Goal: Task Accomplishment & Management: Use online tool/utility

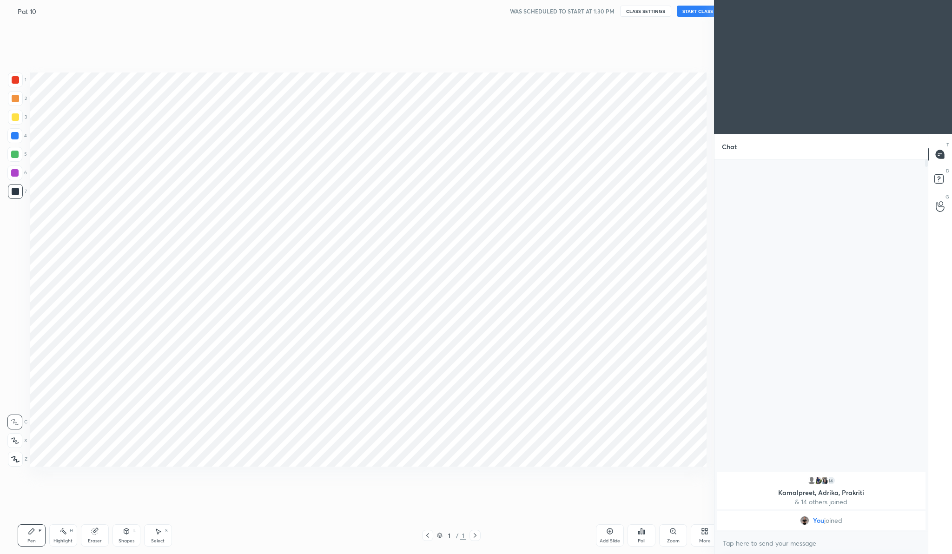
scroll to position [46006, 45824]
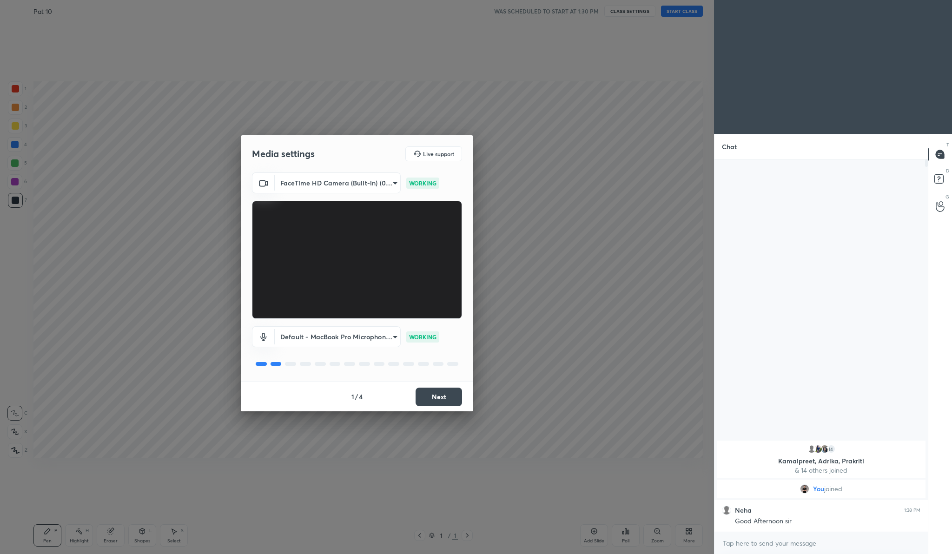
click at [456, 399] on button "Next" at bounding box center [439, 397] width 47 height 19
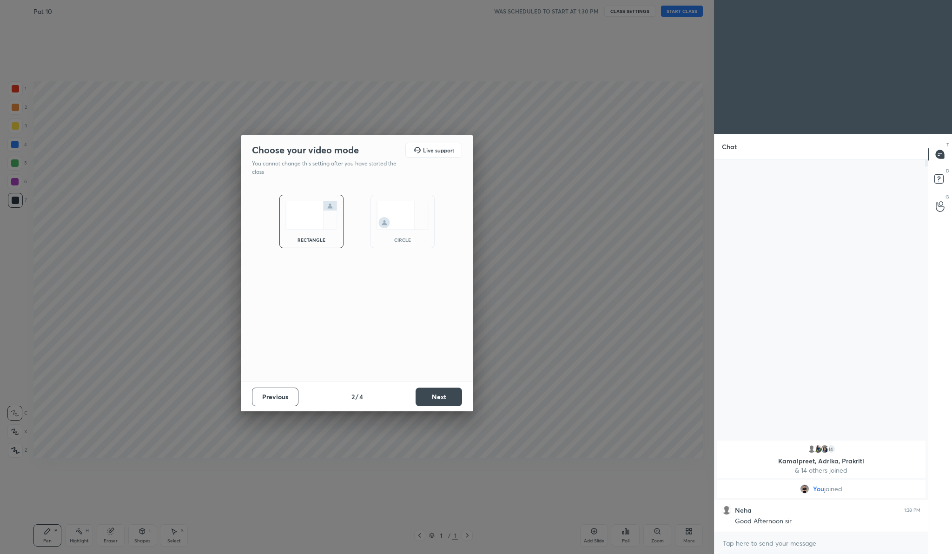
click at [456, 399] on button "Next" at bounding box center [439, 397] width 47 height 19
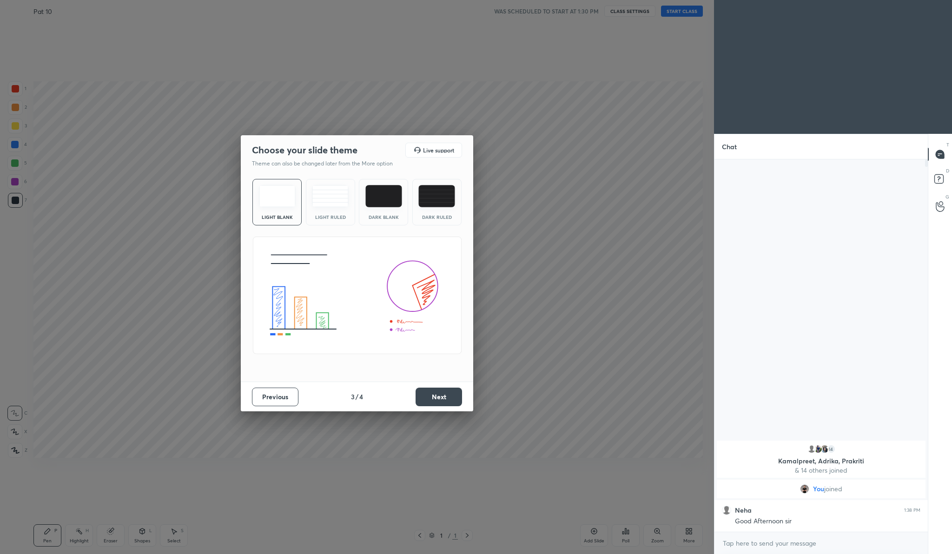
click at [456, 399] on button "Next" at bounding box center [439, 397] width 47 height 19
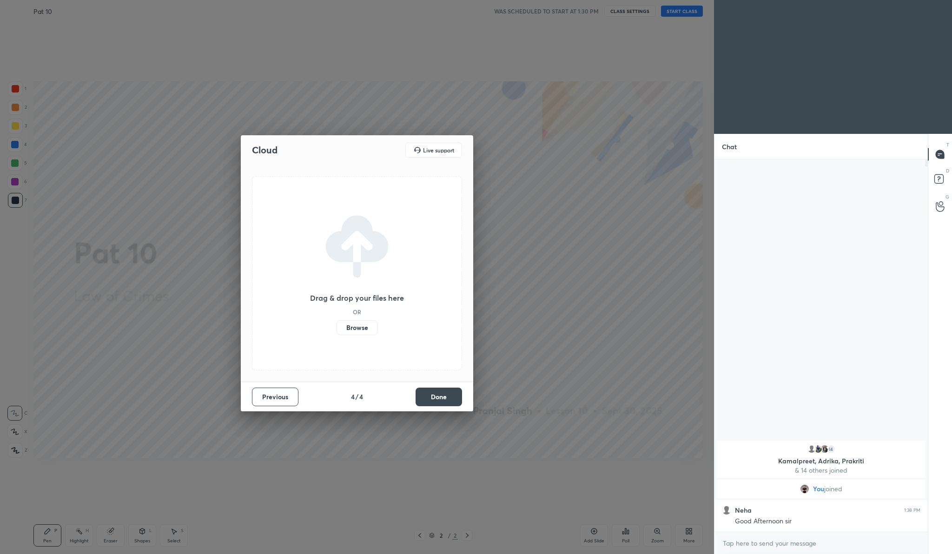
click at [350, 329] on label "Browse" at bounding box center [357, 327] width 41 height 15
click at [337, 329] on input "Browse" at bounding box center [337, 327] width 0 height 15
click at [442, 395] on button "Done" at bounding box center [439, 397] width 47 height 19
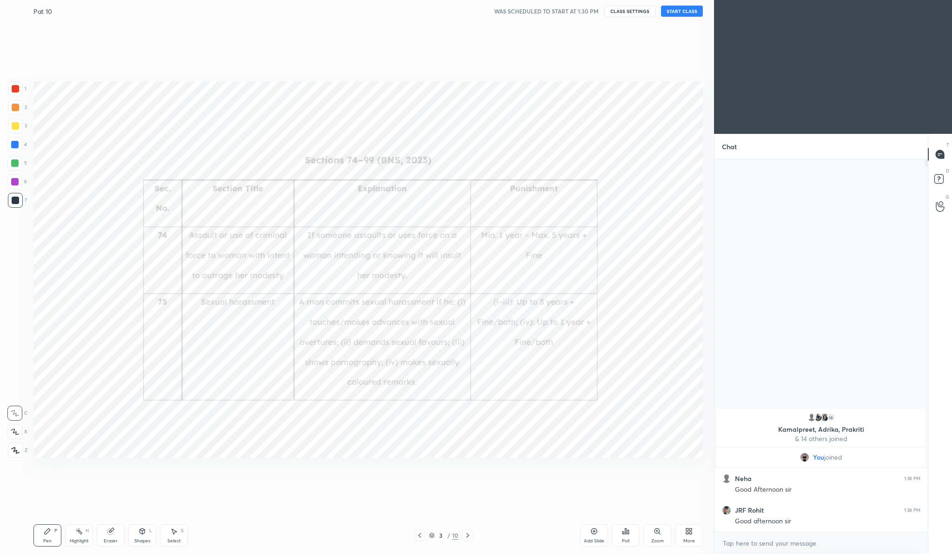
click at [445, 536] on div "3" at bounding box center [441, 536] width 9 height 6
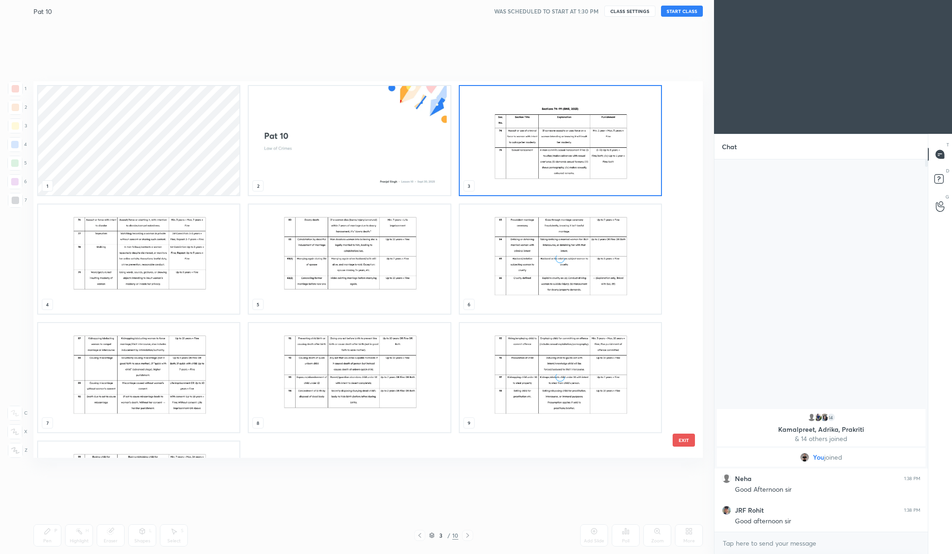
scroll to position [98, 0]
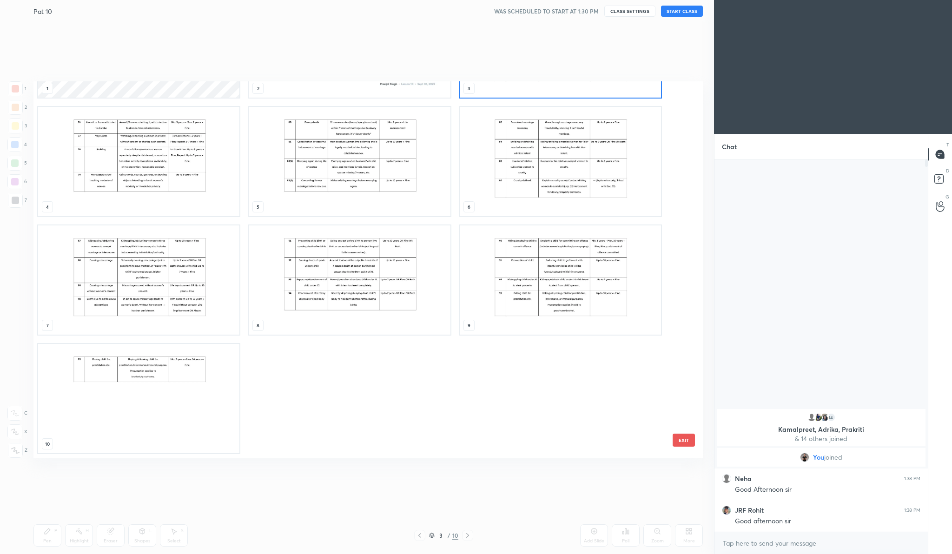
click at [194, 424] on img "grid" at bounding box center [138, 398] width 201 height 109
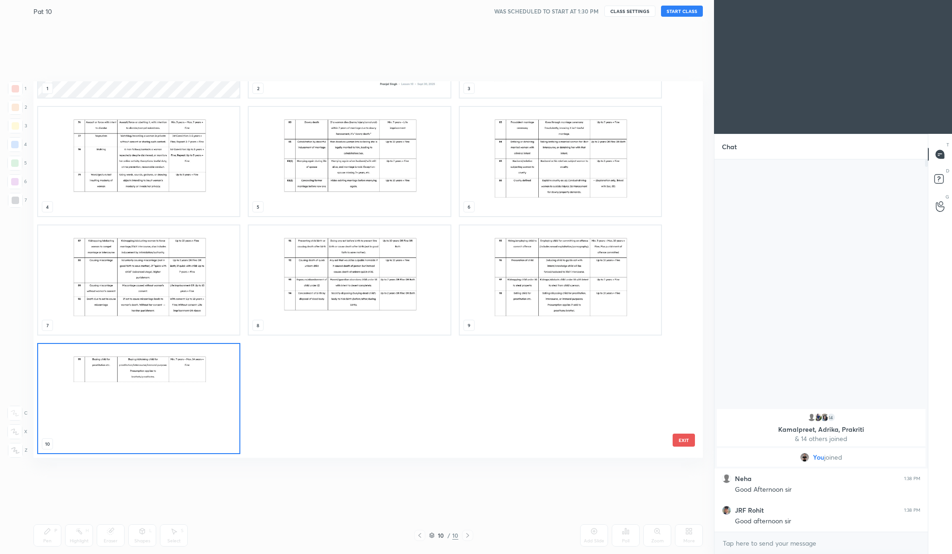
click at [194, 424] on img "grid" at bounding box center [138, 398] width 201 height 109
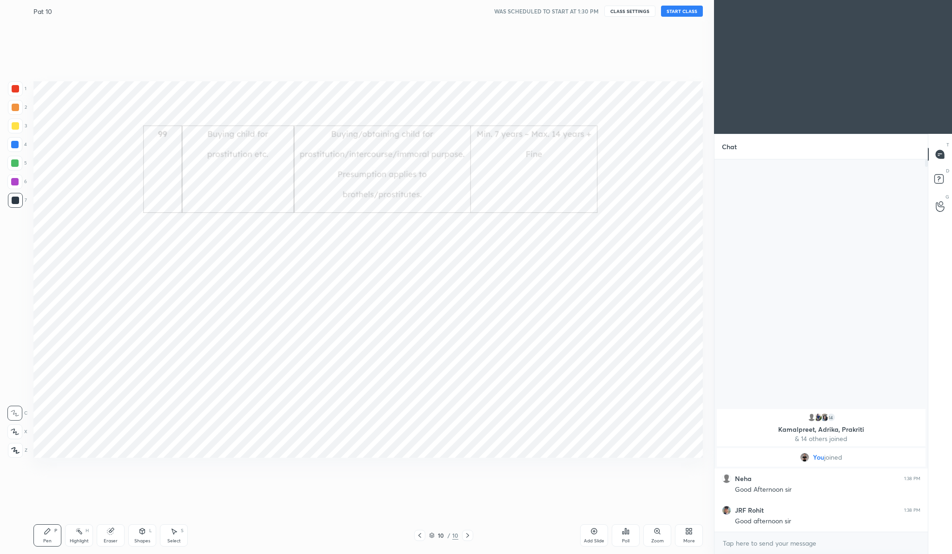
click at [593, 531] on icon at bounding box center [594, 531] width 7 height 7
click at [698, 538] on div "More" at bounding box center [689, 536] width 28 height 22
click at [642, 432] on div "Upload File" at bounding box center [636, 438] width 37 height 22
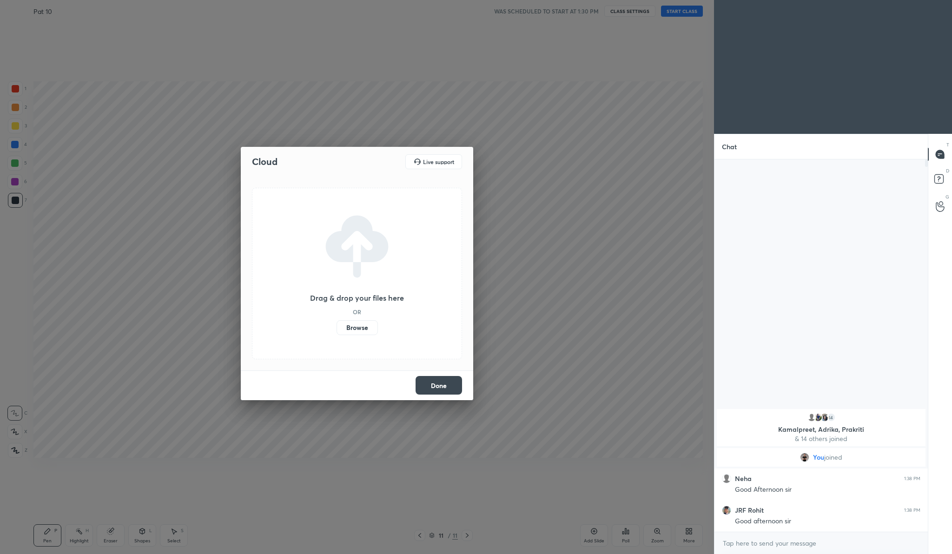
click at [362, 328] on label "Browse" at bounding box center [357, 327] width 41 height 15
click at [337, 328] on input "Browse" at bounding box center [337, 327] width 0 height 15
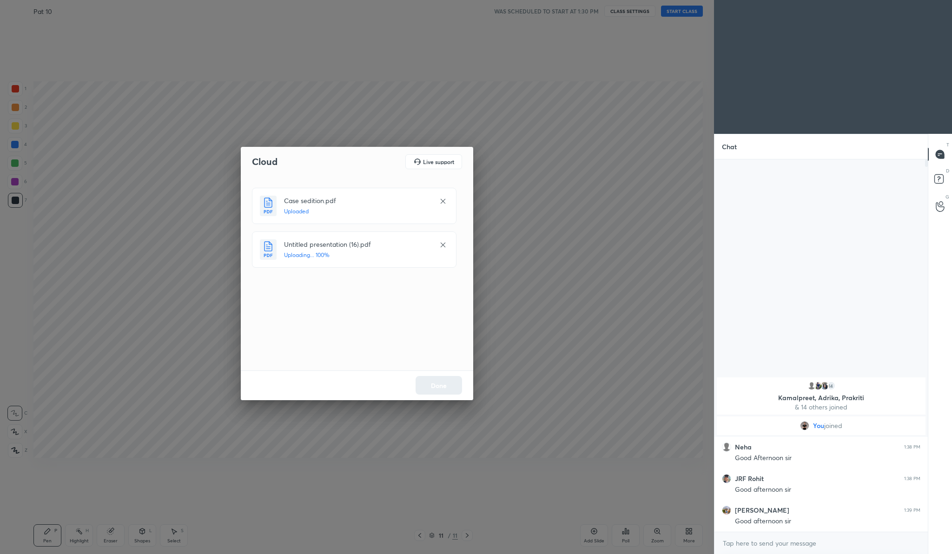
click at [439, 384] on div "Done" at bounding box center [357, 386] width 233 height 30
click at [439, 384] on button "Done" at bounding box center [439, 385] width 47 height 19
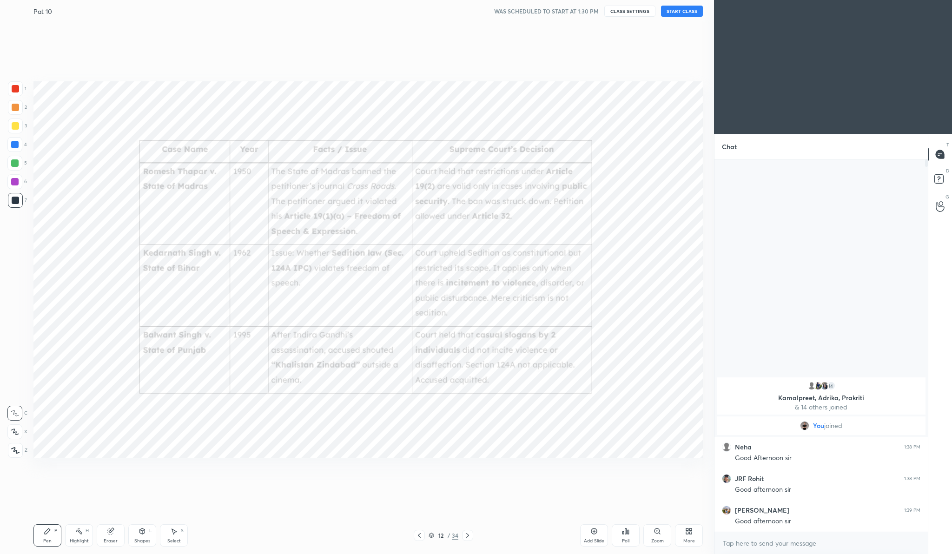
click at [452, 532] on div "12 / 34" at bounding box center [444, 536] width 30 height 8
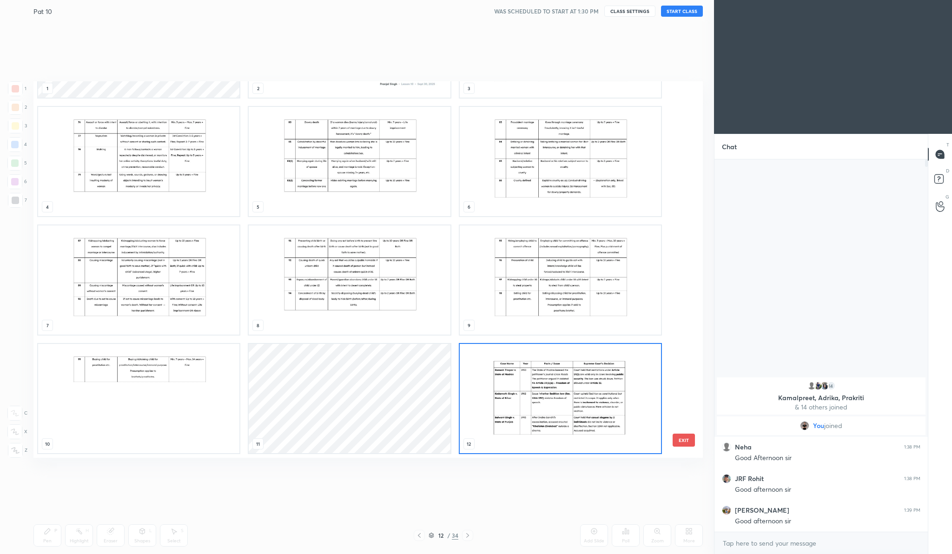
scroll to position [0, 0]
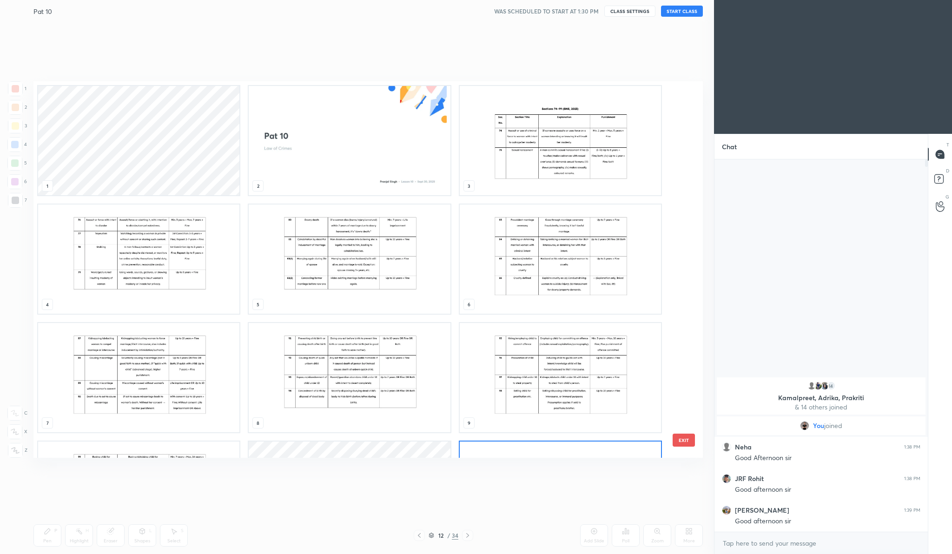
click at [358, 116] on img "grid" at bounding box center [349, 140] width 201 height 109
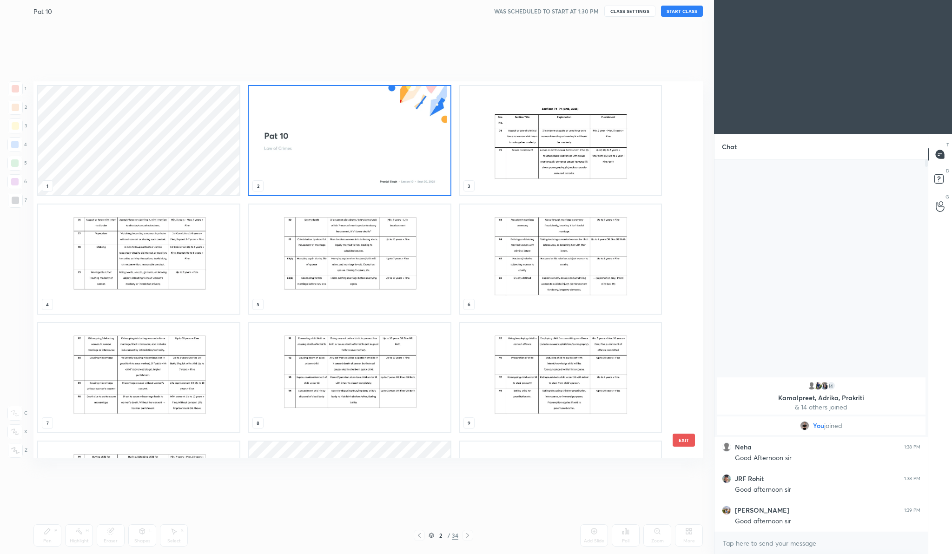
click at [358, 116] on img "grid" at bounding box center [349, 140] width 201 height 109
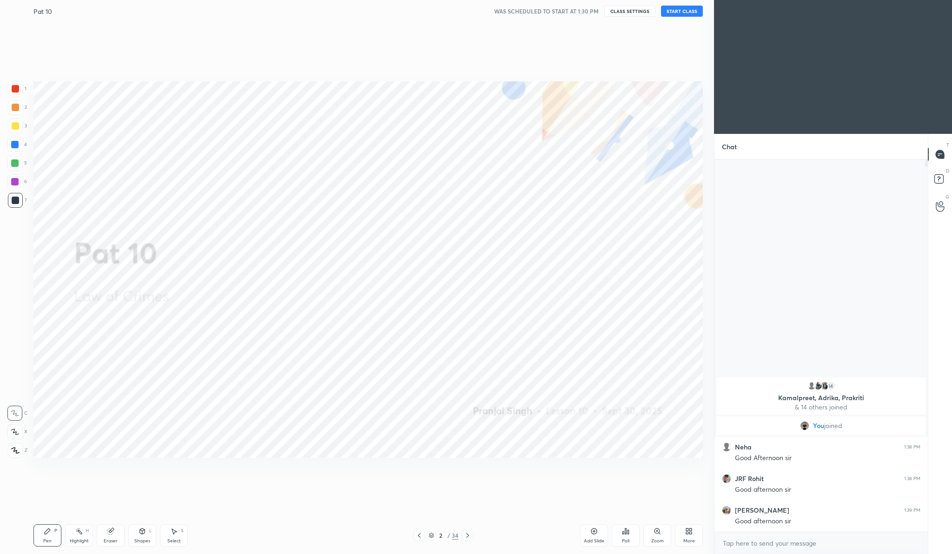
click at [679, 15] on button "START CLASS" at bounding box center [682, 11] width 42 height 11
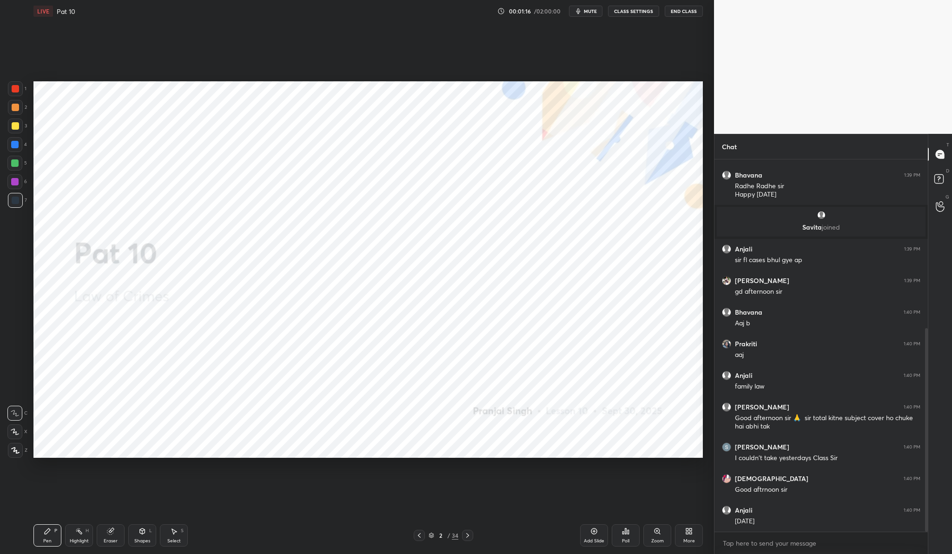
scroll to position [309, 0]
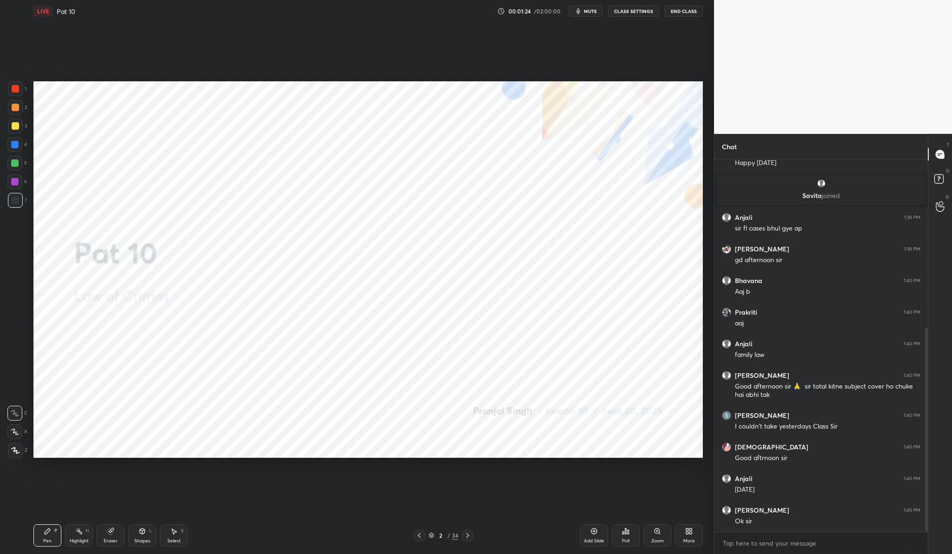
click at [21, 92] on div at bounding box center [15, 88] width 15 height 15
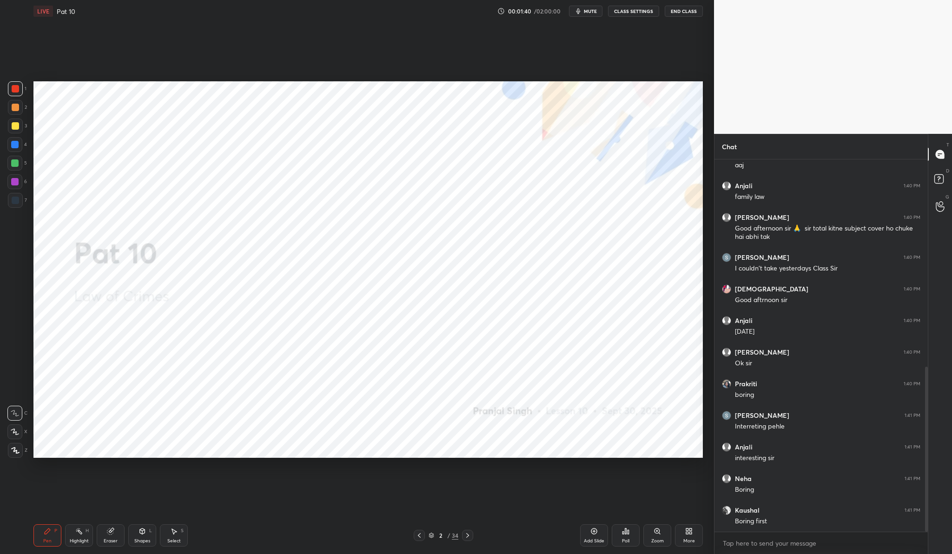
scroll to position [498, 0]
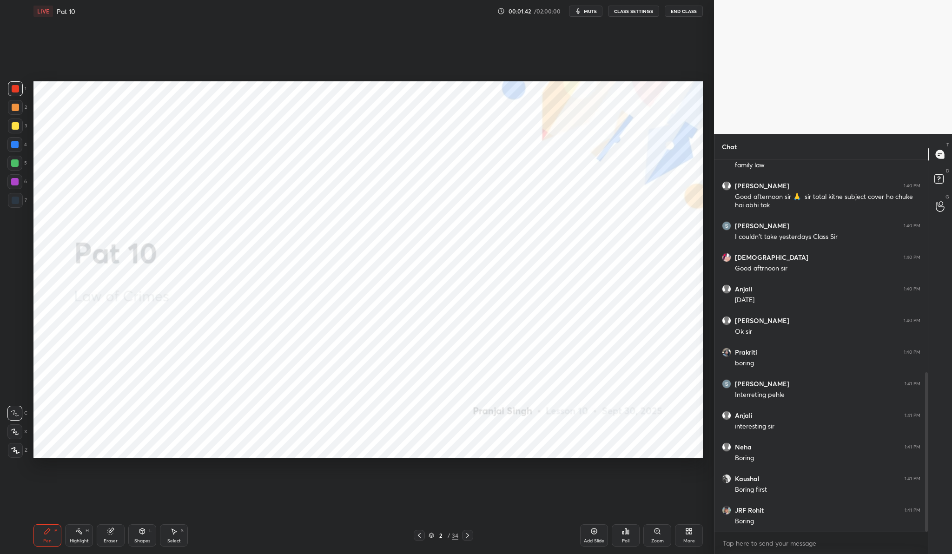
click at [628, 536] on div "Poll" at bounding box center [626, 536] width 28 height 22
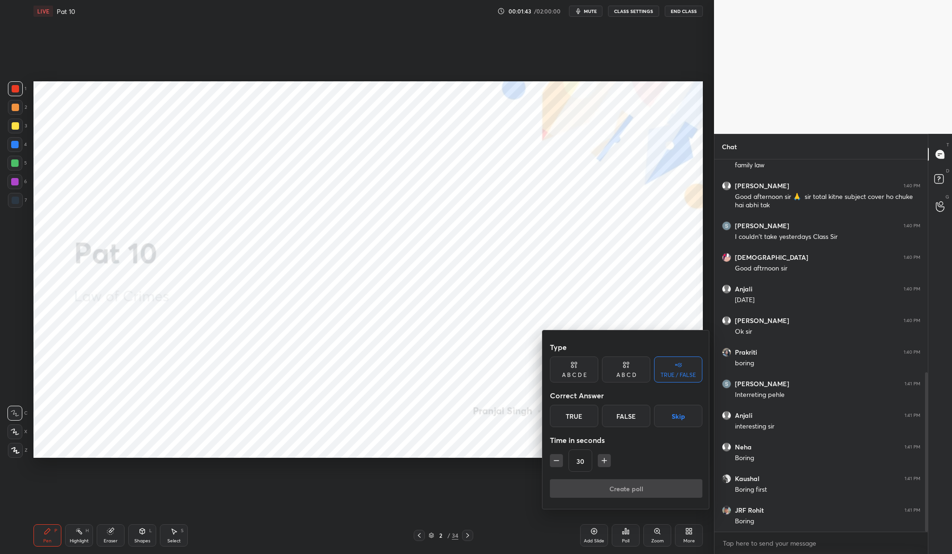
scroll to position [530, 0]
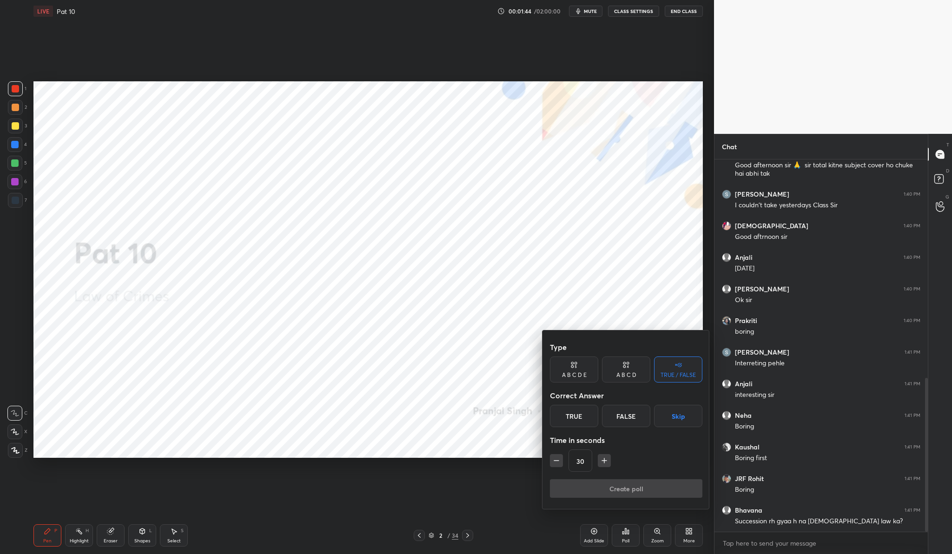
click at [678, 417] on button "Skip" at bounding box center [678, 416] width 48 height 22
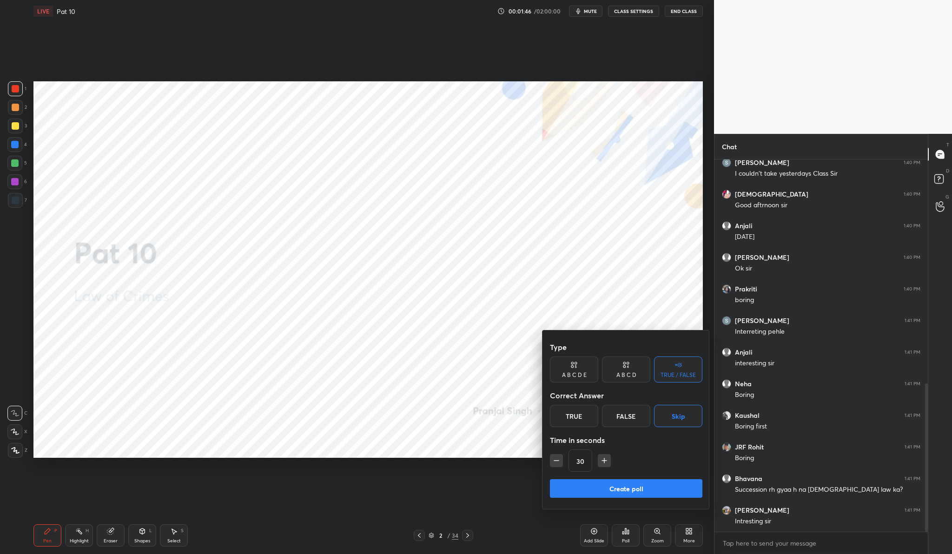
click at [317, 335] on div at bounding box center [476, 277] width 952 height 554
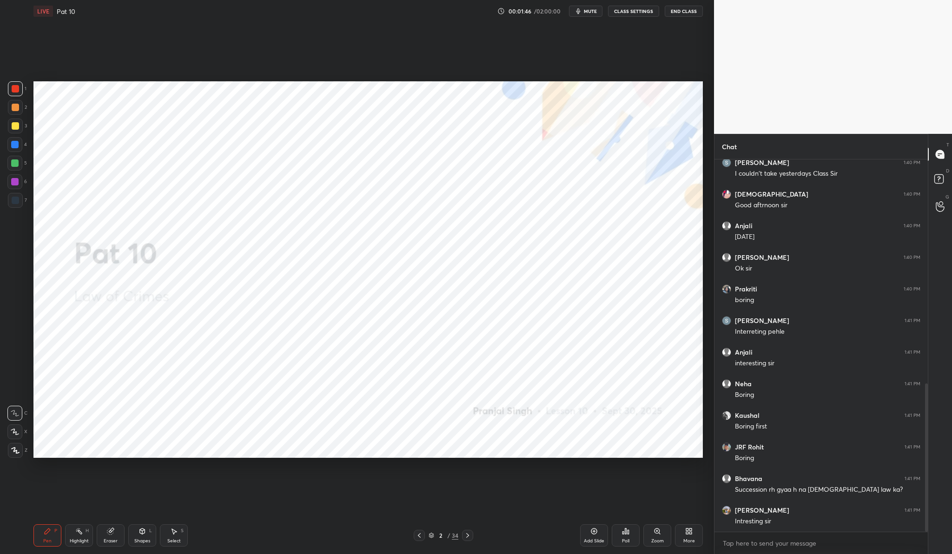
drag, startPoint x: 315, startPoint y: 309, endPoint x: 318, endPoint y: 322, distance: 12.9
click at [327, 306] on div "Type A B C D E A B C D TRUE / FALSE Correct Answer True False Skip Time in seco…" at bounding box center [476, 277] width 952 height 554
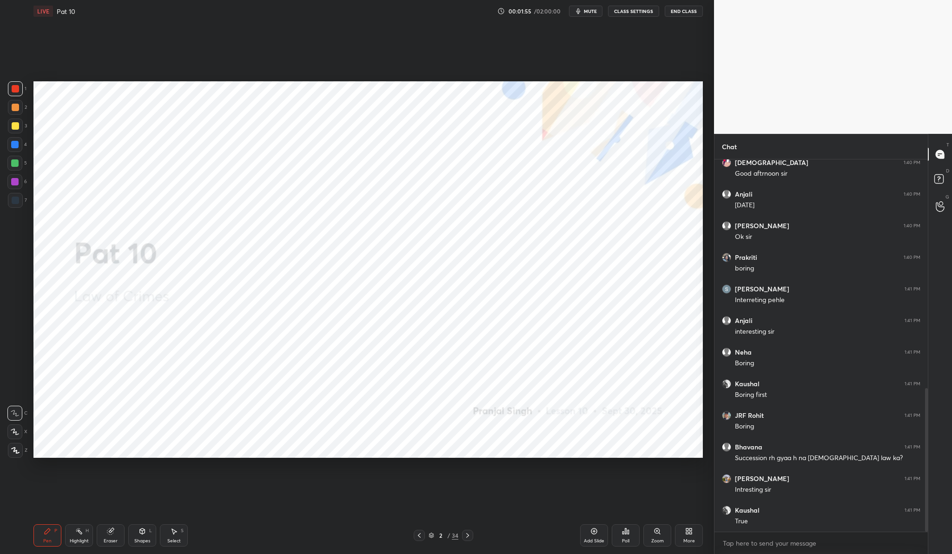
scroll to position [625, 0]
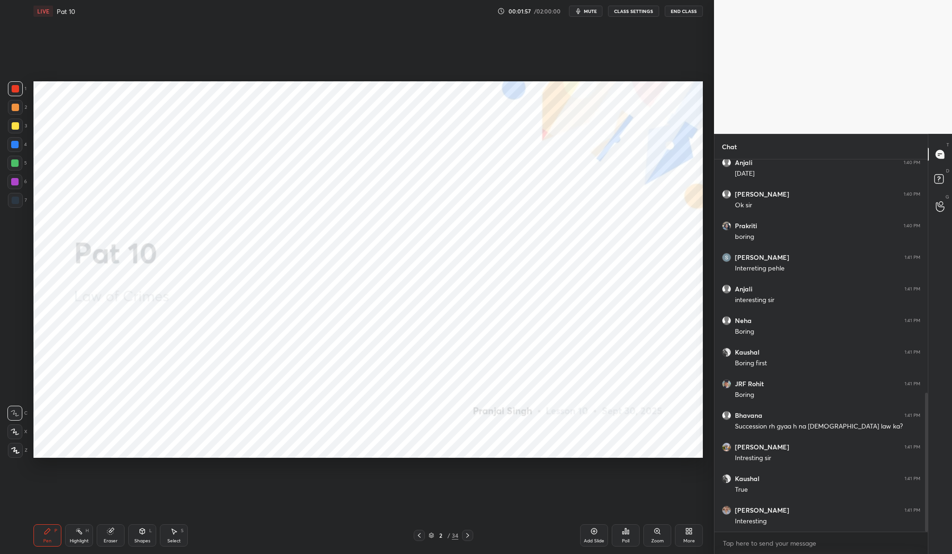
click at [628, 532] on icon at bounding box center [628, 532] width 1 height 4
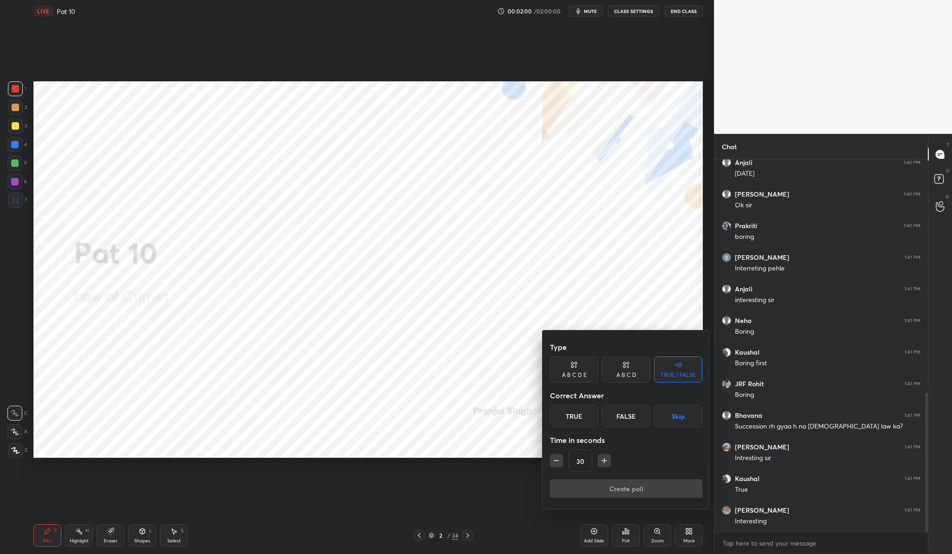
click at [673, 414] on button "Skip" at bounding box center [678, 416] width 48 height 22
click at [639, 490] on button "Create poll" at bounding box center [626, 488] width 153 height 19
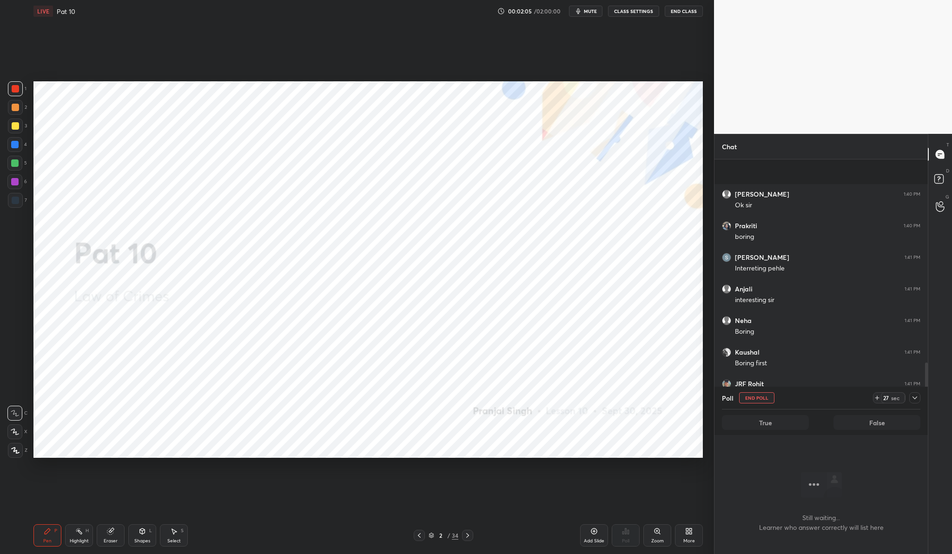
scroll to position [705, 0]
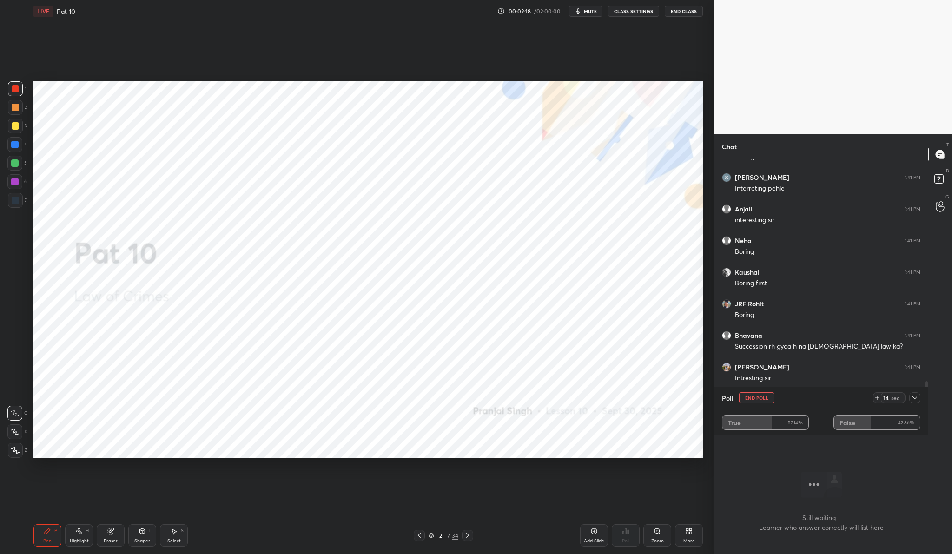
click at [14, 450] on icon at bounding box center [15, 450] width 8 height 7
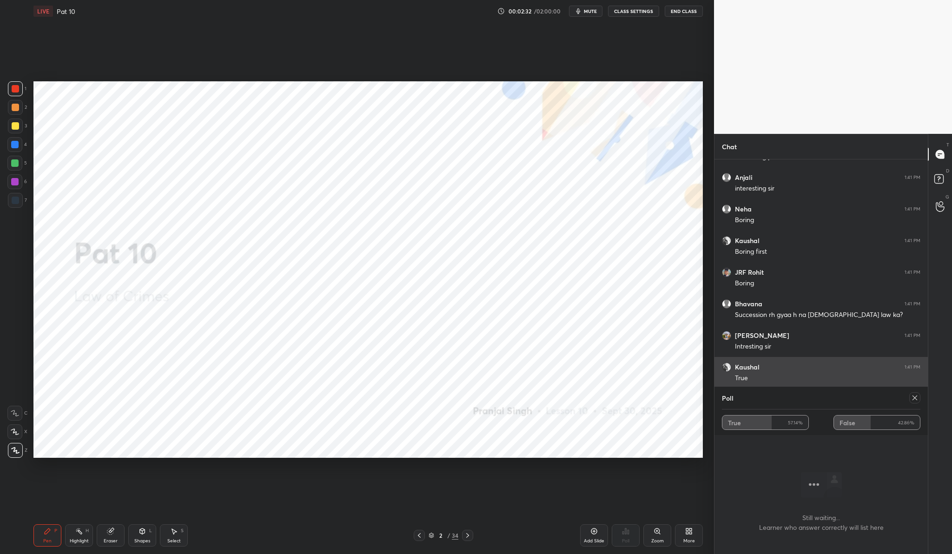
click at [740, 362] on div "Kaushal 1:41 PM True" at bounding box center [821, 373] width 213 height 32
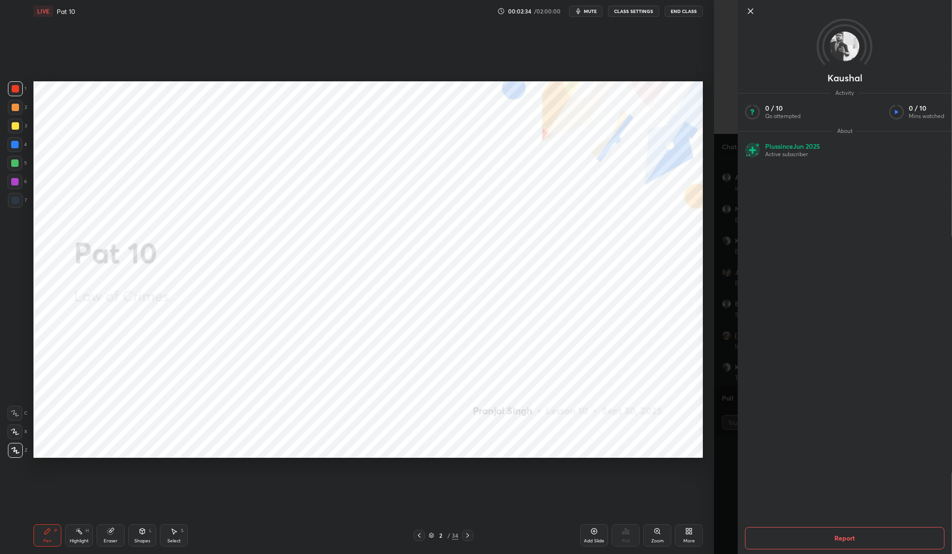
click at [750, 10] on icon at bounding box center [751, 11] width 5 height 5
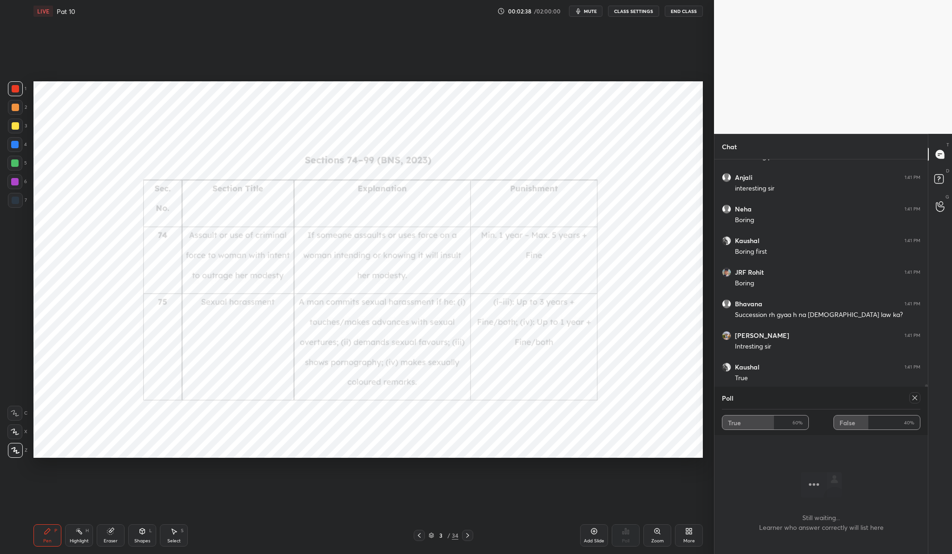
click at [915, 397] on icon at bounding box center [914, 397] width 7 height 7
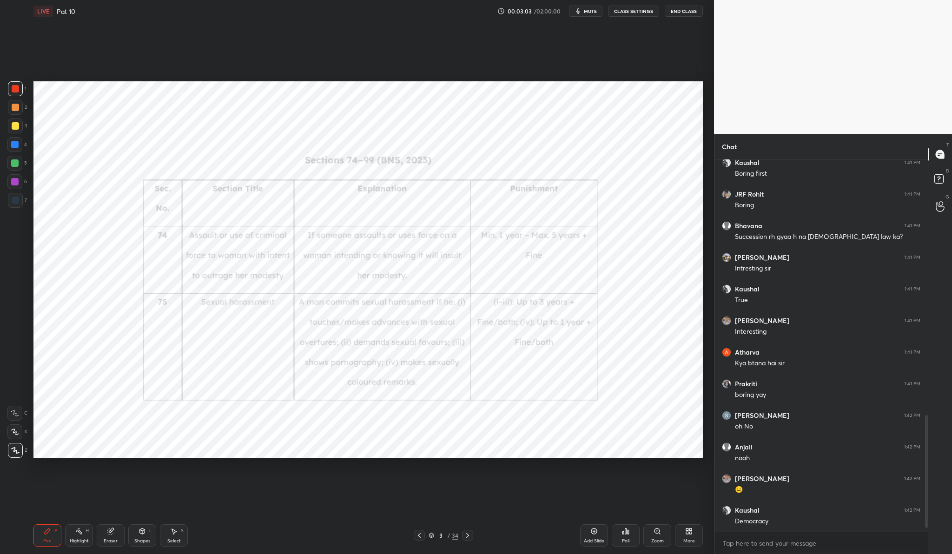
scroll to position [370, 211]
click at [666, 529] on div "Zoom" at bounding box center [658, 536] width 28 height 22
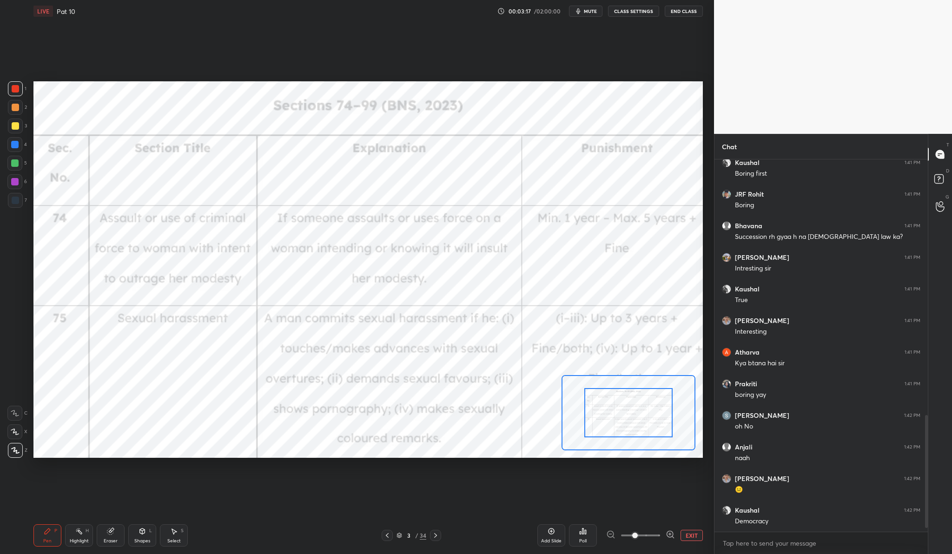
click at [610, 532] on div at bounding box center [640, 535] width 69 height 11
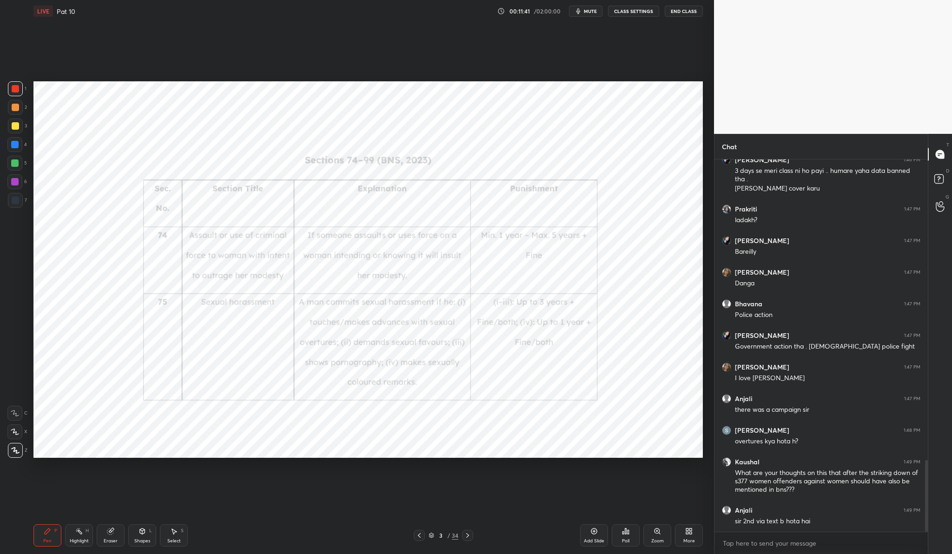
scroll to position [1565, 0]
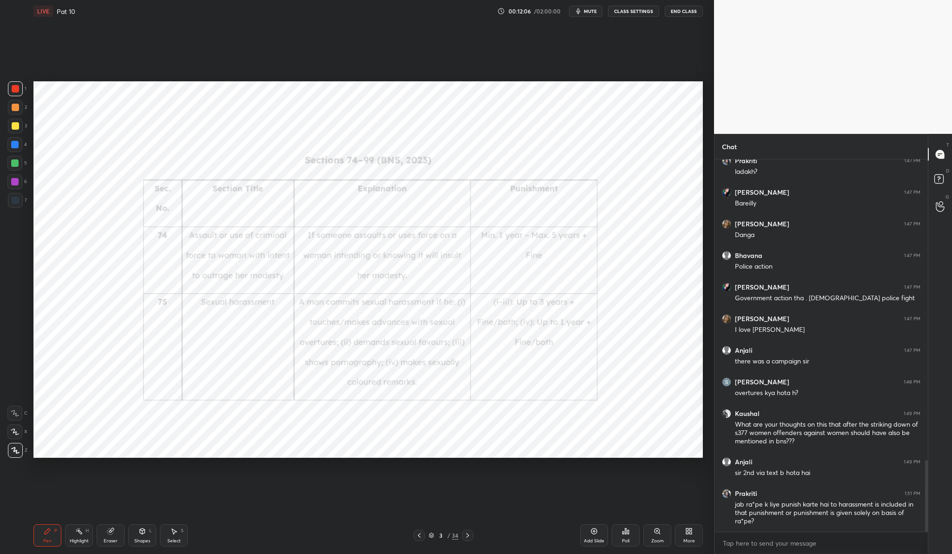
click at [592, 531] on icon at bounding box center [594, 531] width 7 height 7
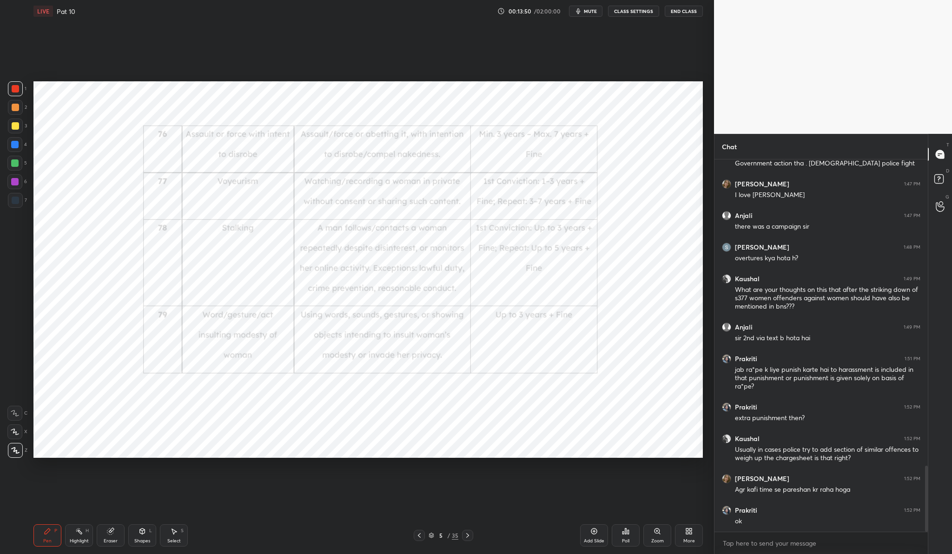
scroll to position [1732, 0]
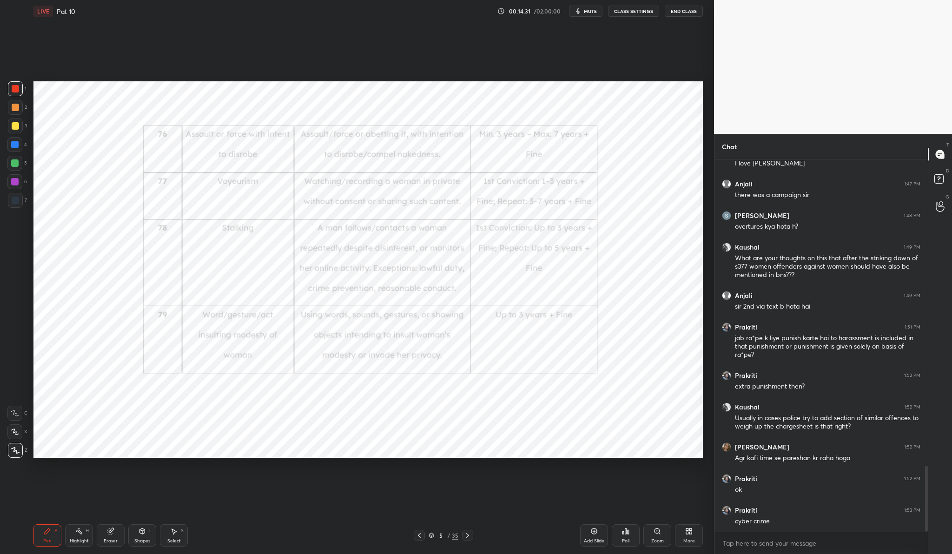
click at [598, 536] on div "Add Slide" at bounding box center [594, 536] width 28 height 22
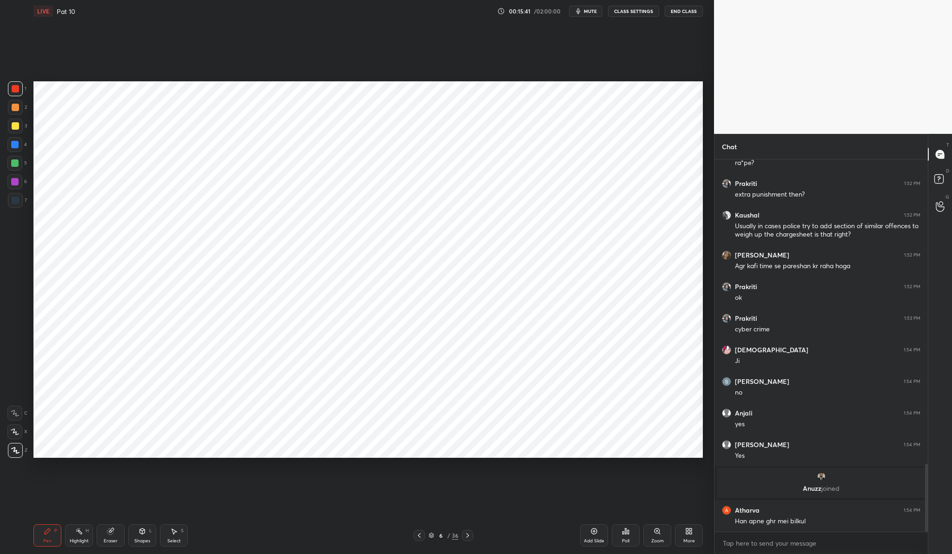
scroll to position [1675, 0]
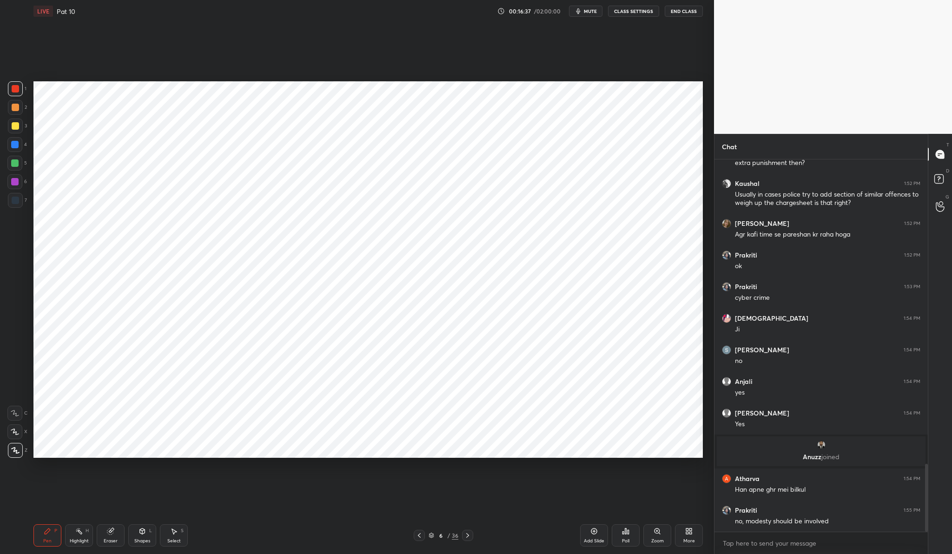
click at [582, 541] on div "Add Slide" at bounding box center [594, 536] width 28 height 22
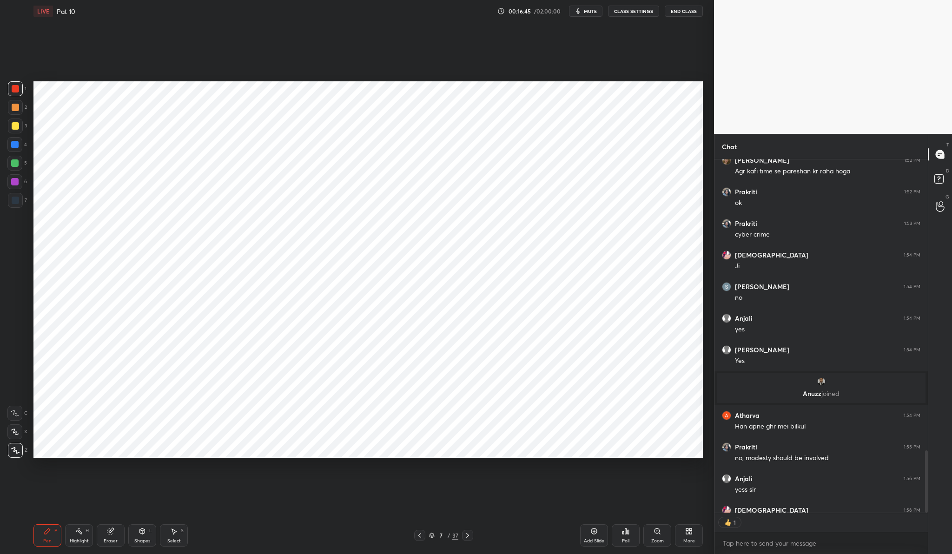
scroll to position [1789, 0]
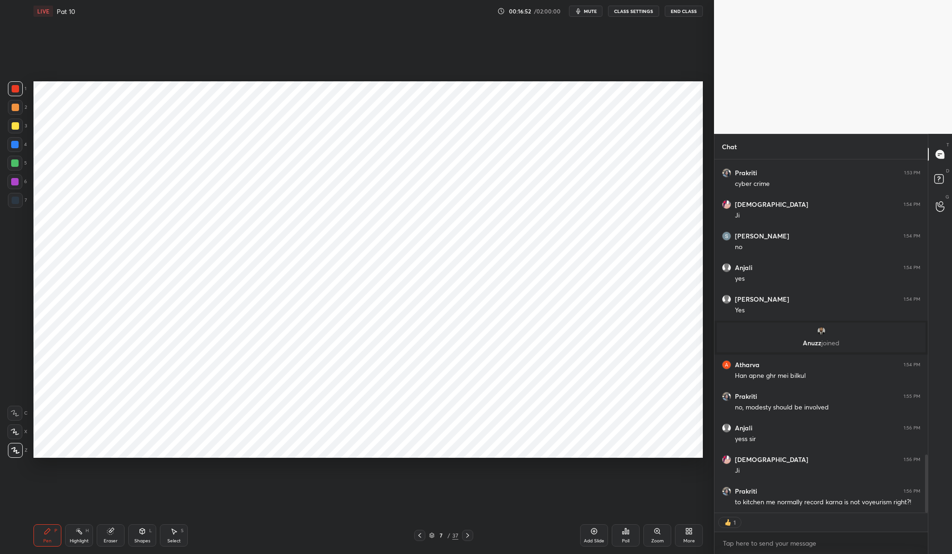
type textarea "x"
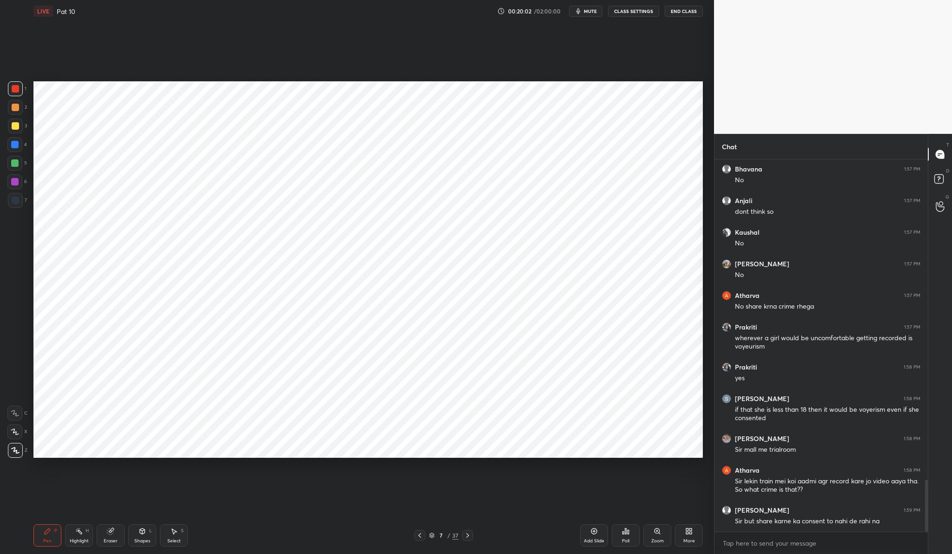
scroll to position [2286, 0]
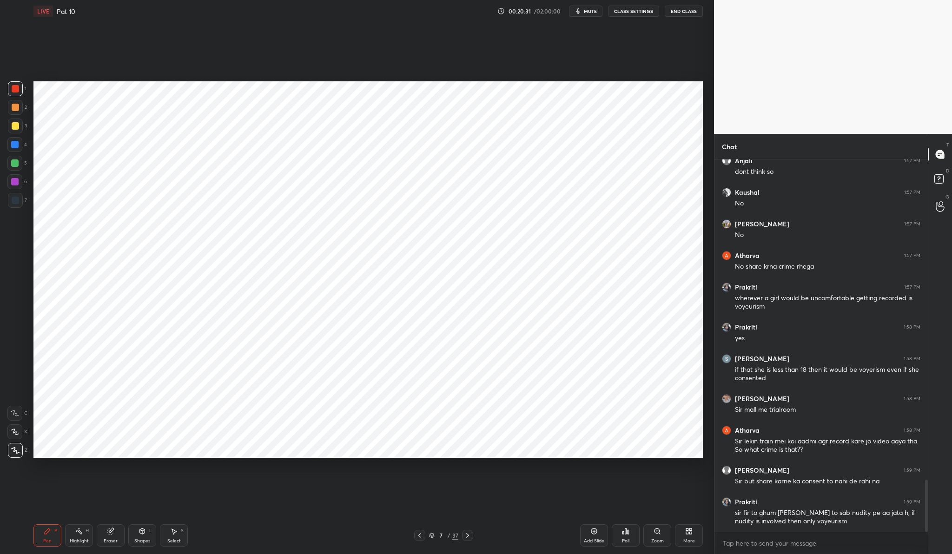
click at [597, 532] on icon at bounding box center [594, 531] width 7 height 7
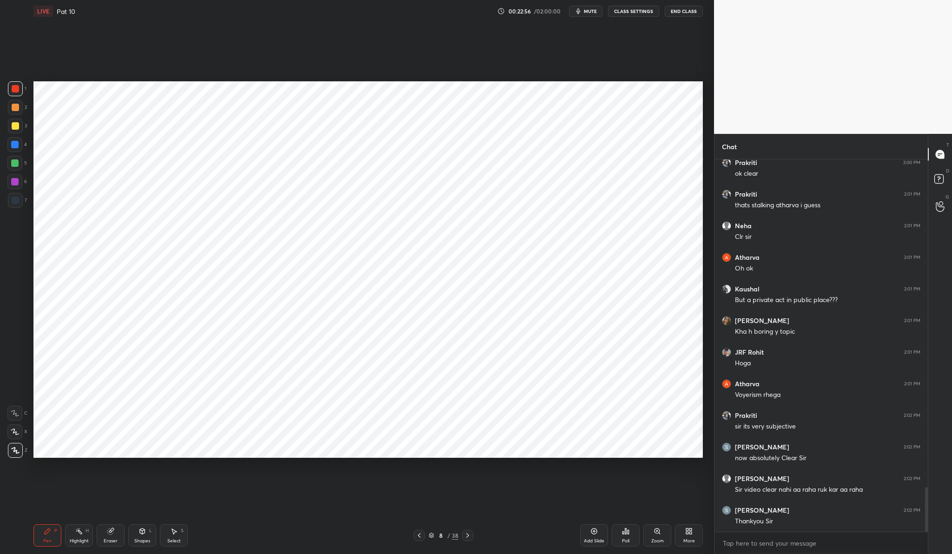
scroll to position [2777, 0]
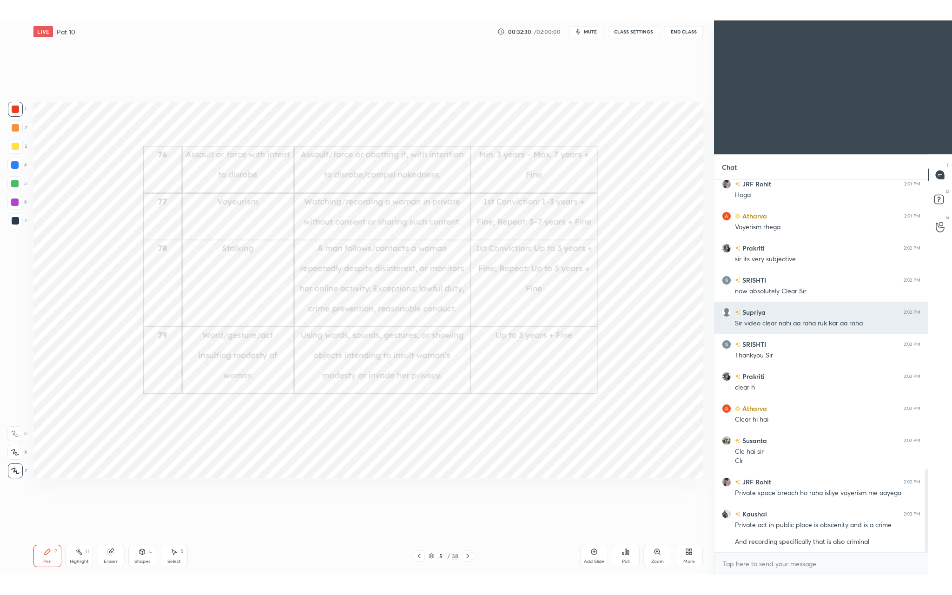
scroll to position [1319, 0]
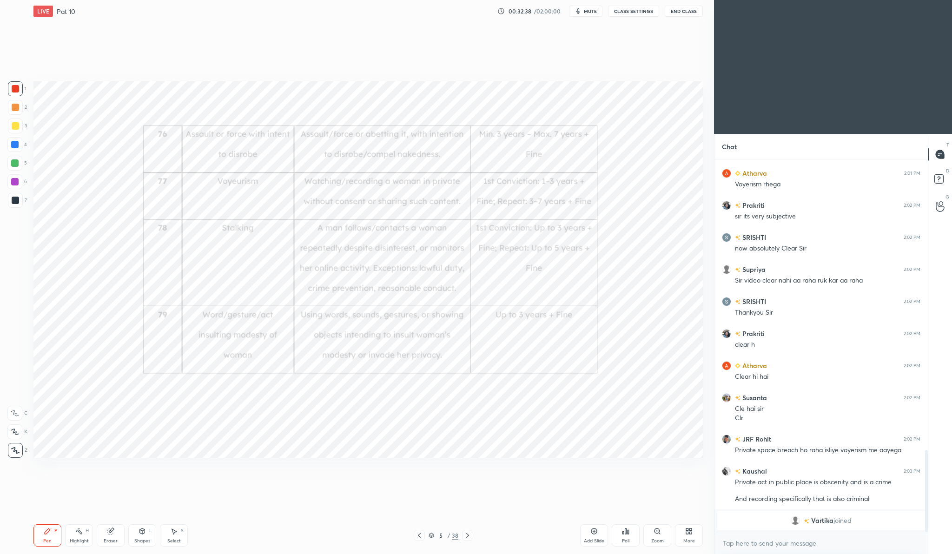
click at [686, 531] on icon at bounding box center [688, 531] width 7 height 7
click at [677, 459] on icon at bounding box center [677, 460] width 7 height 7
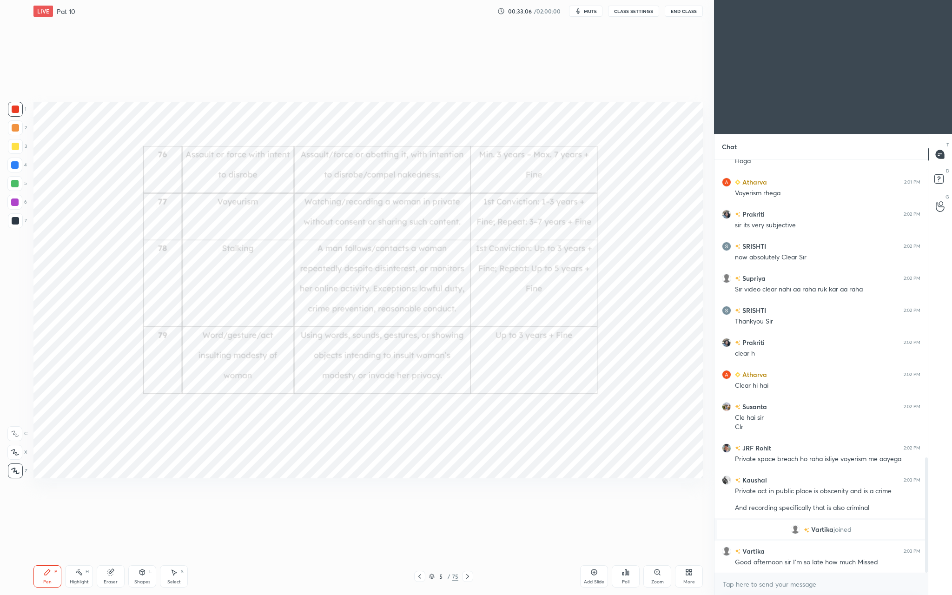
scroll to position [1098, 0]
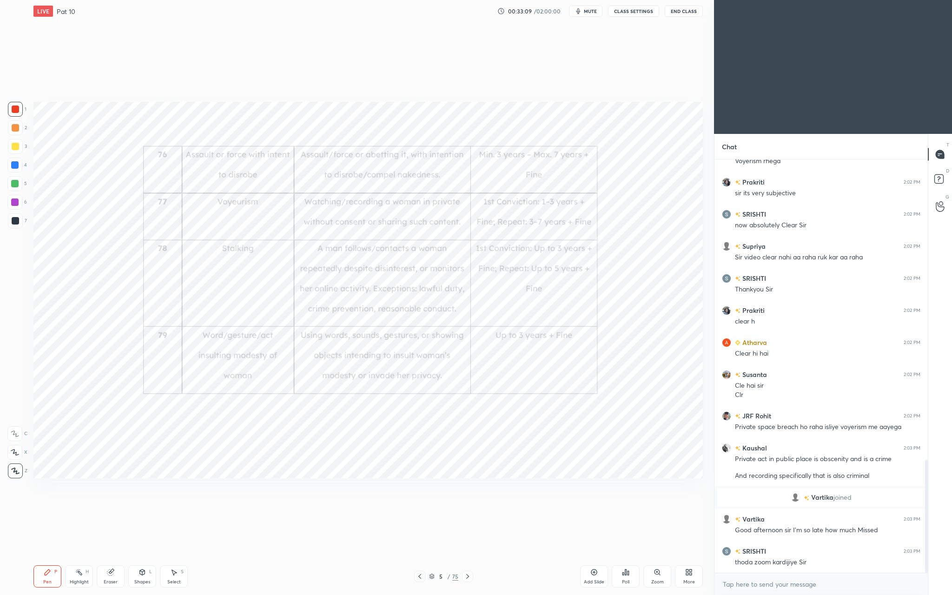
click at [660, 554] on div "Zoom" at bounding box center [658, 576] width 28 height 22
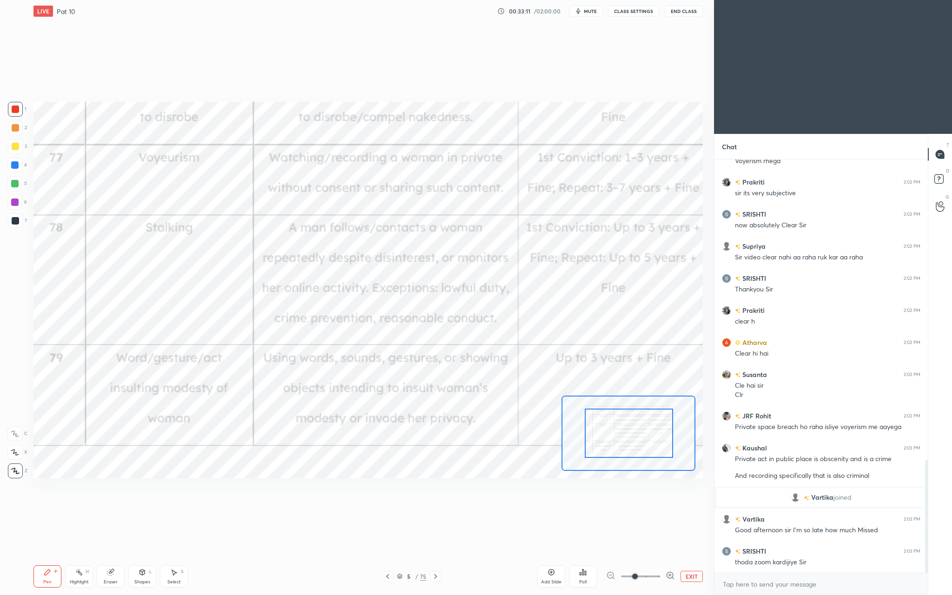
drag, startPoint x: 608, startPoint y: 433, endPoint x: 622, endPoint y: 438, distance: 14.7
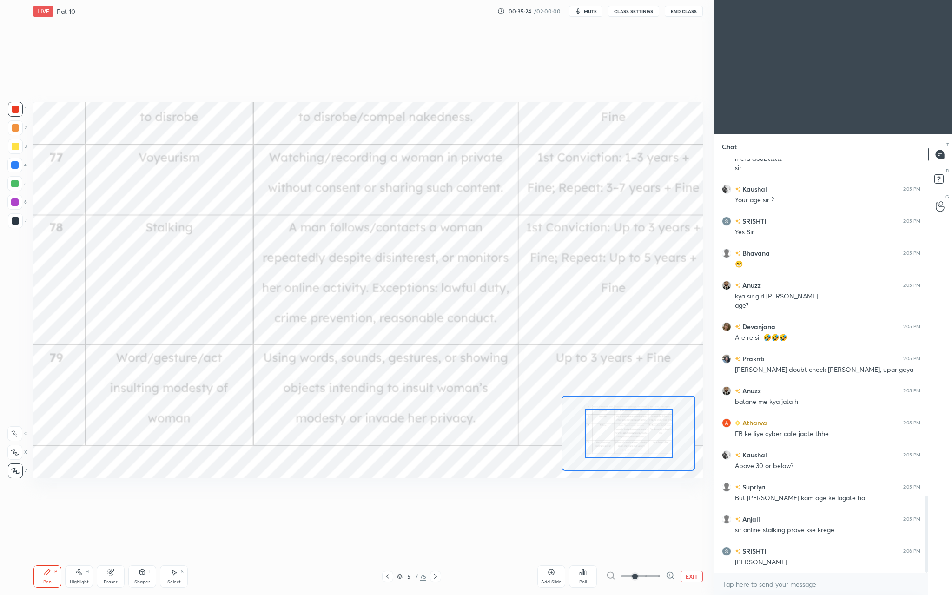
scroll to position [1831, 0]
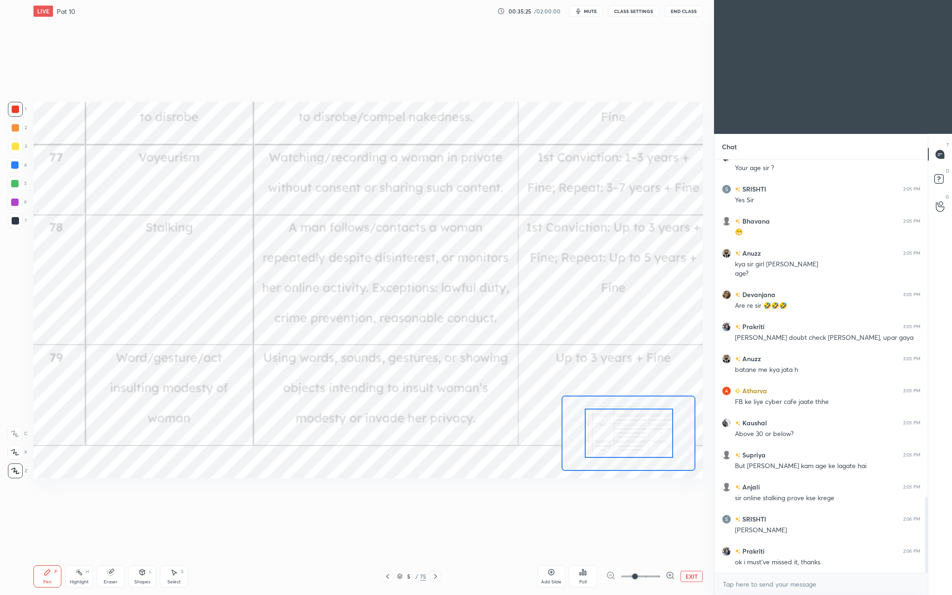
click at [558, 554] on div "Add Slide" at bounding box center [552, 576] width 28 height 22
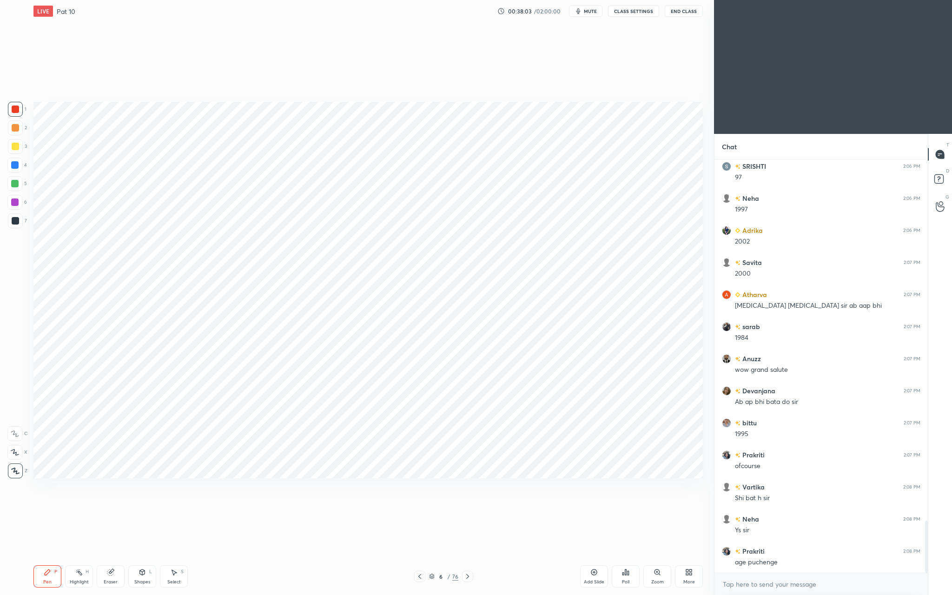
scroll to position [2899, 0]
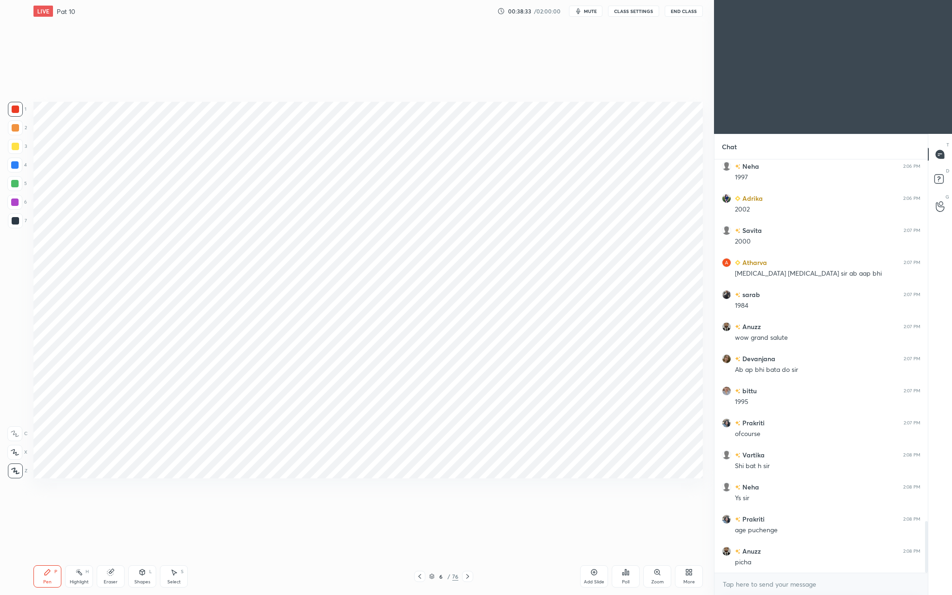
click at [606, 554] on div "Add Slide" at bounding box center [594, 576] width 28 height 22
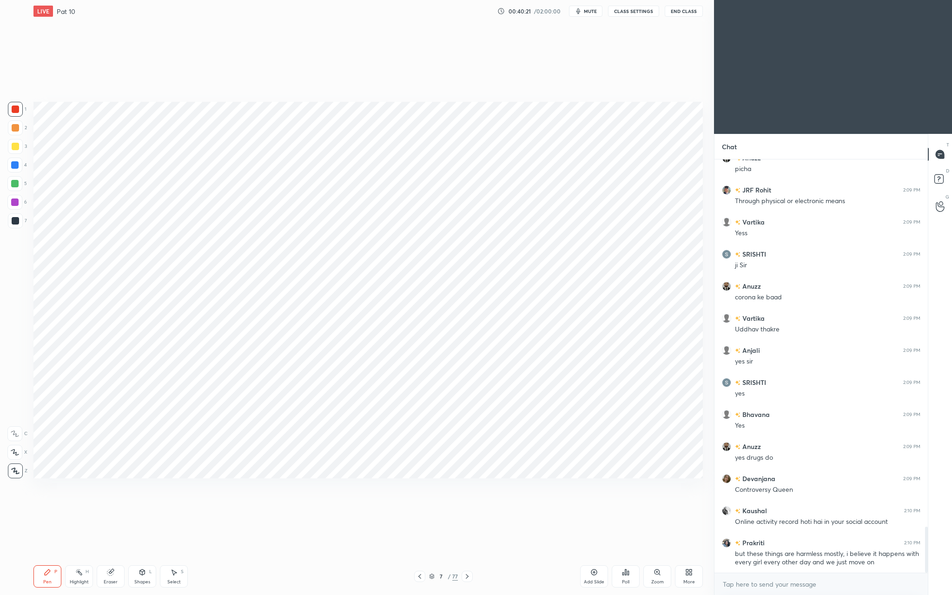
click at [600, 554] on div "Add Slide" at bounding box center [594, 576] width 28 height 22
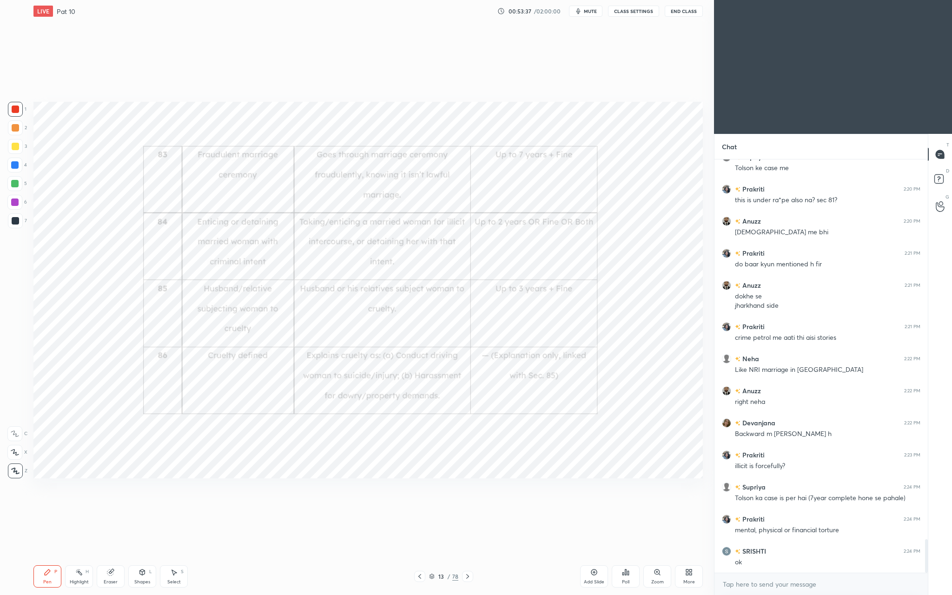
scroll to position [4728, 0]
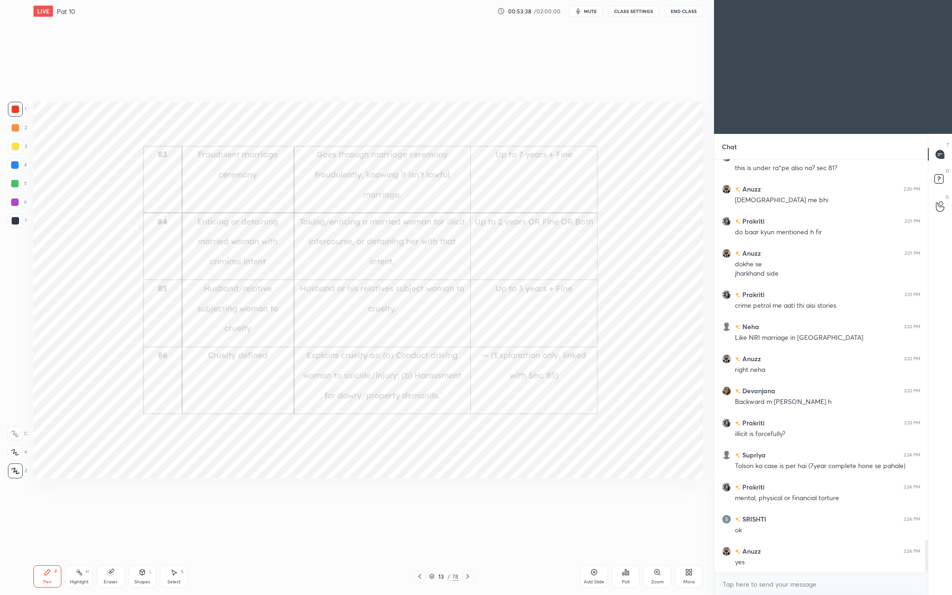
click at [579, 554] on div "13 / 78" at bounding box center [443, 576] width 273 height 11
click at [594, 554] on div "Add Slide" at bounding box center [594, 582] width 20 height 5
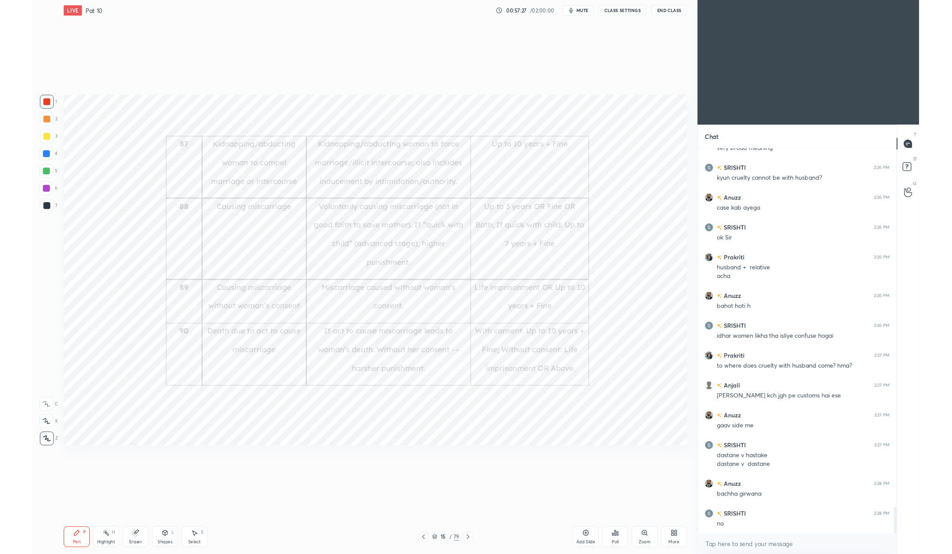
scroll to position [5581, 0]
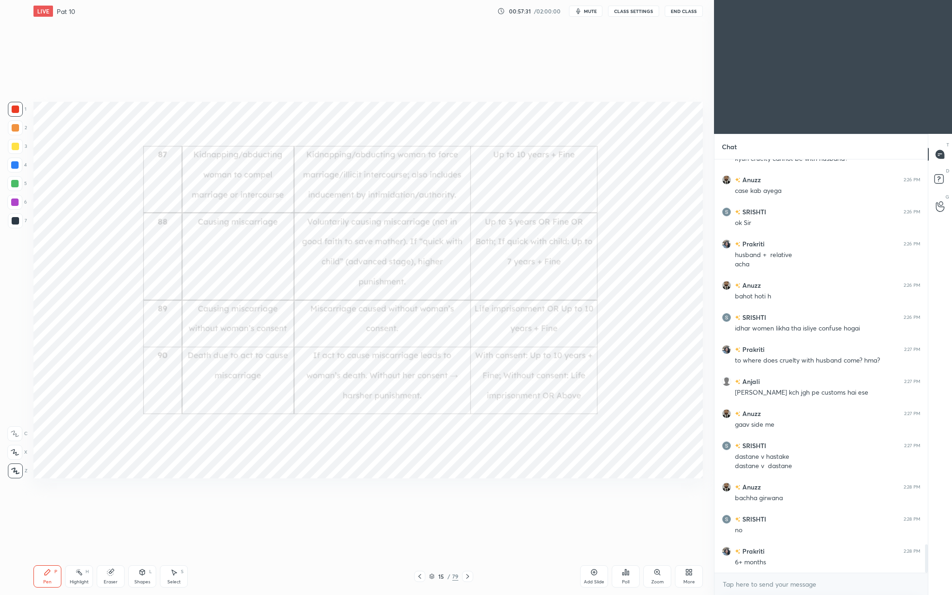
click at [684, 554] on div "More" at bounding box center [689, 576] width 28 height 22
click at [680, 509] on div "Full screen" at bounding box center [677, 511] width 23 height 5
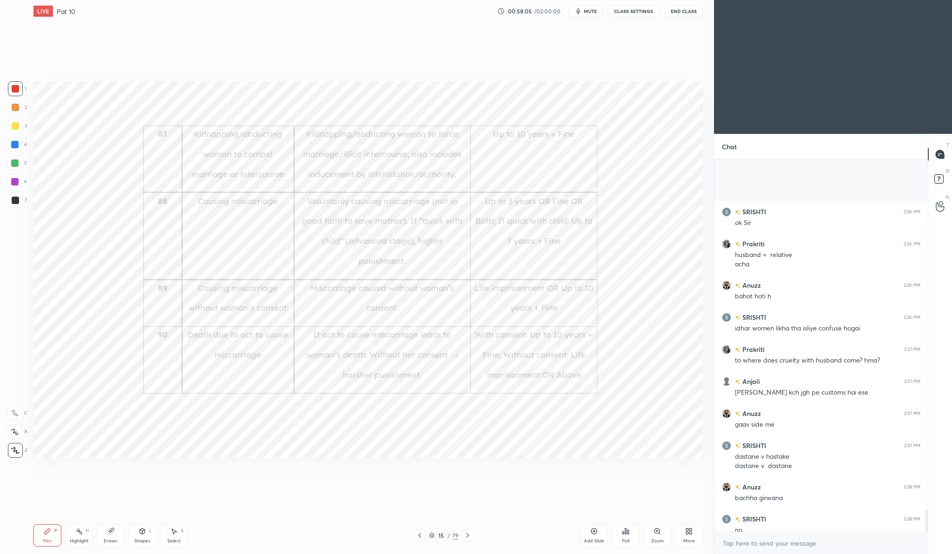
scroll to position [5686, 0]
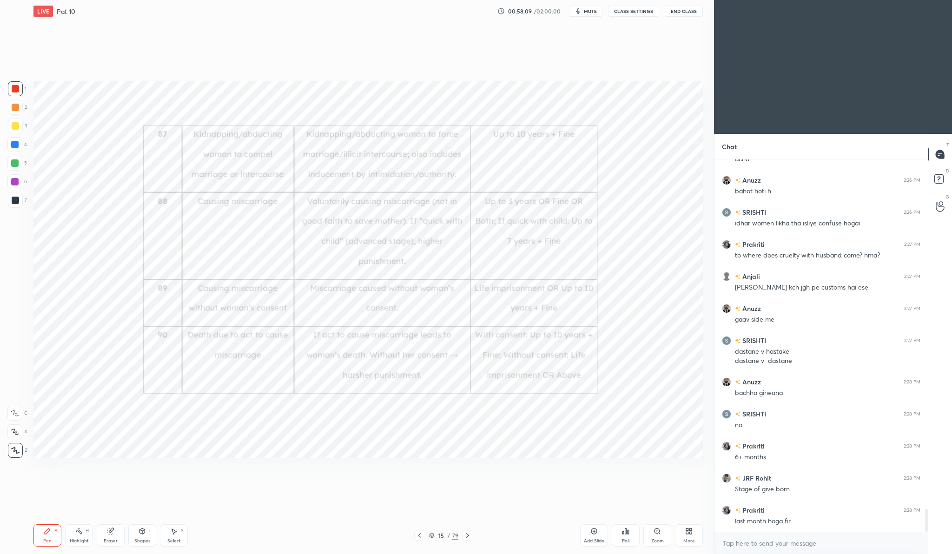
click at [684, 537] on div "More" at bounding box center [689, 536] width 28 height 22
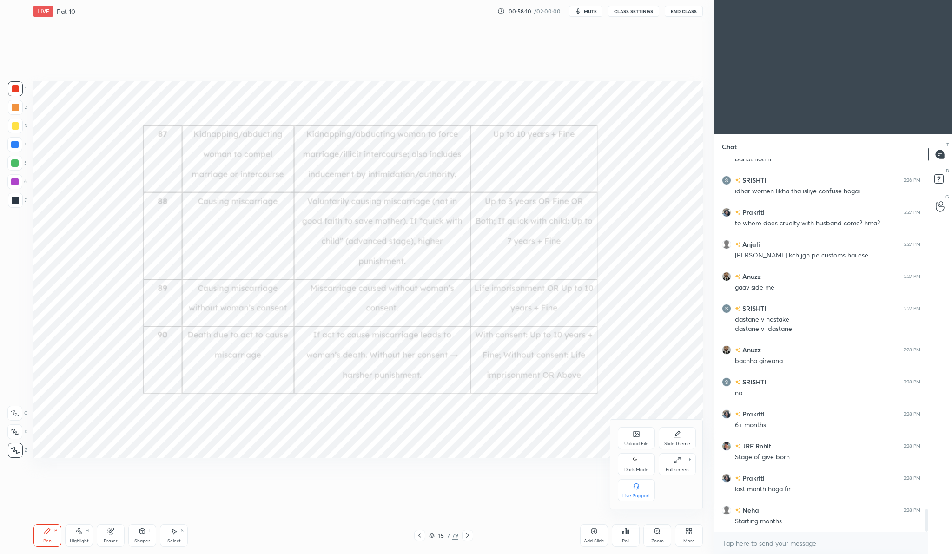
click at [648, 439] on div "Upload File" at bounding box center [636, 438] width 37 height 22
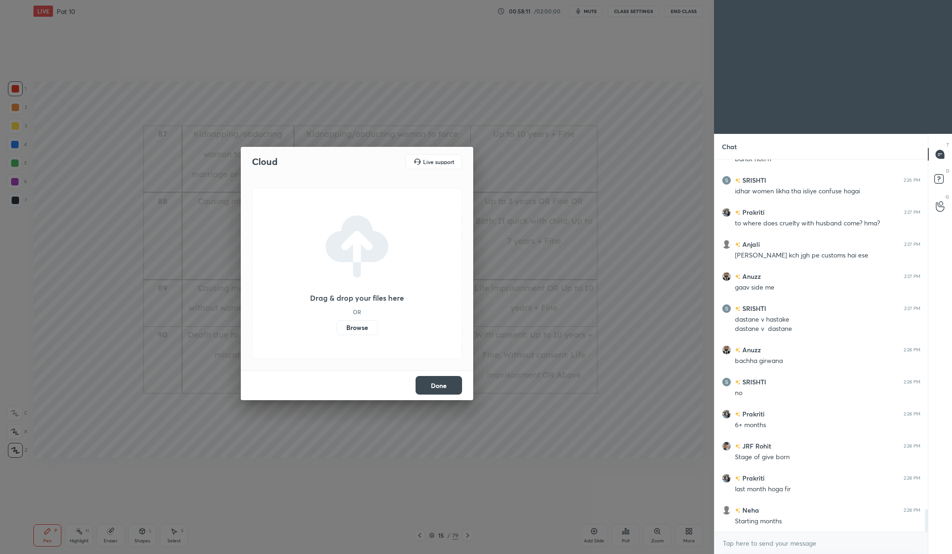
click at [371, 332] on label "Browse" at bounding box center [357, 327] width 41 height 15
click at [337, 332] on input "Browse" at bounding box center [337, 327] width 0 height 15
click at [435, 382] on button "Done" at bounding box center [439, 385] width 47 height 19
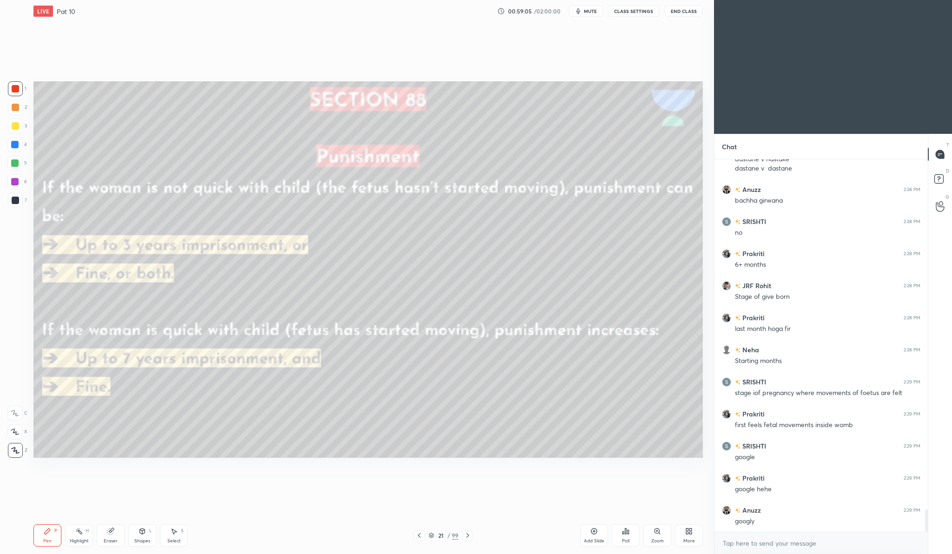
scroll to position [5910, 0]
click at [594, 532] on icon at bounding box center [594, 531] width 3 height 3
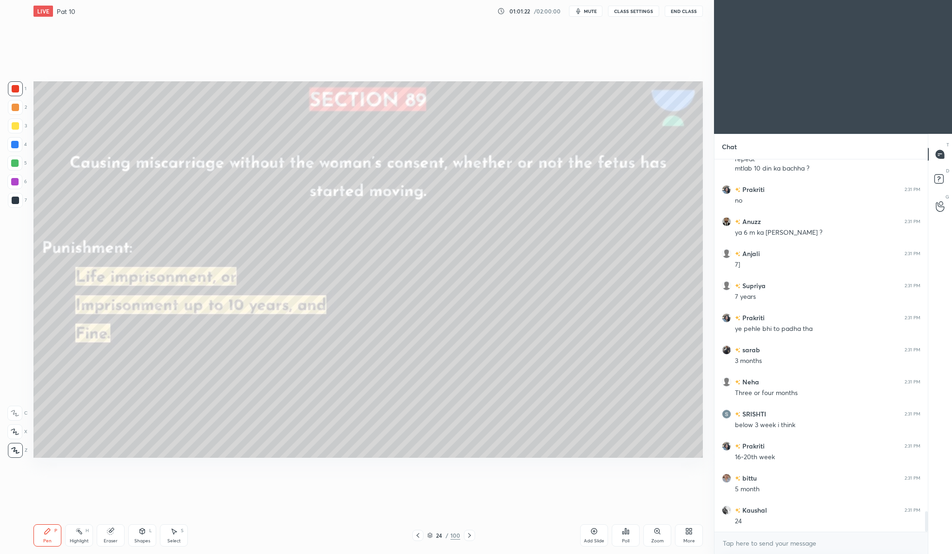
scroll to position [6401, 0]
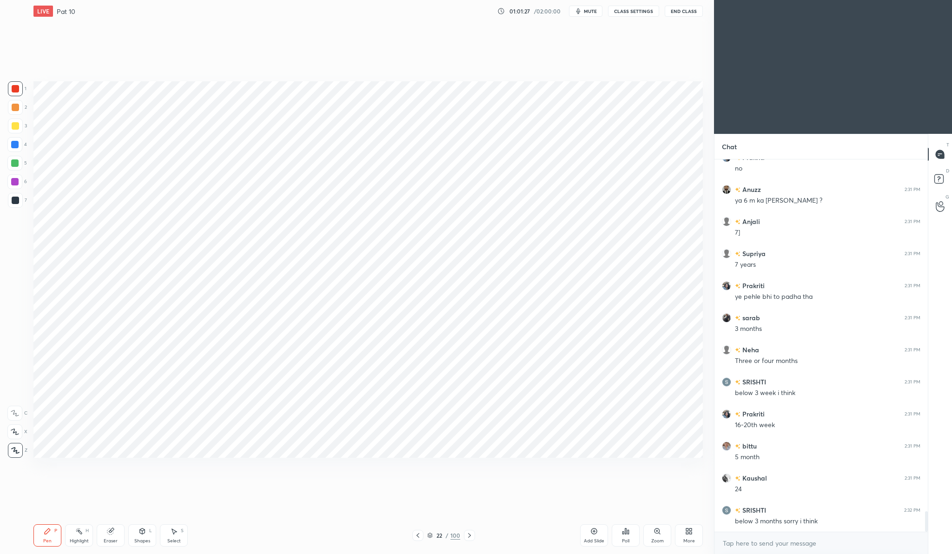
click at [591, 530] on icon at bounding box center [594, 532] width 6 height 6
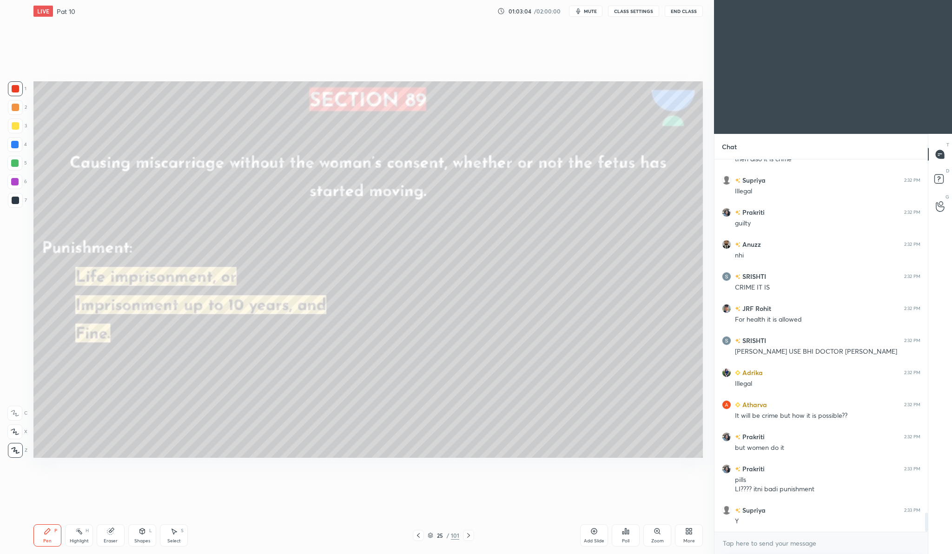
scroll to position [6901, 0]
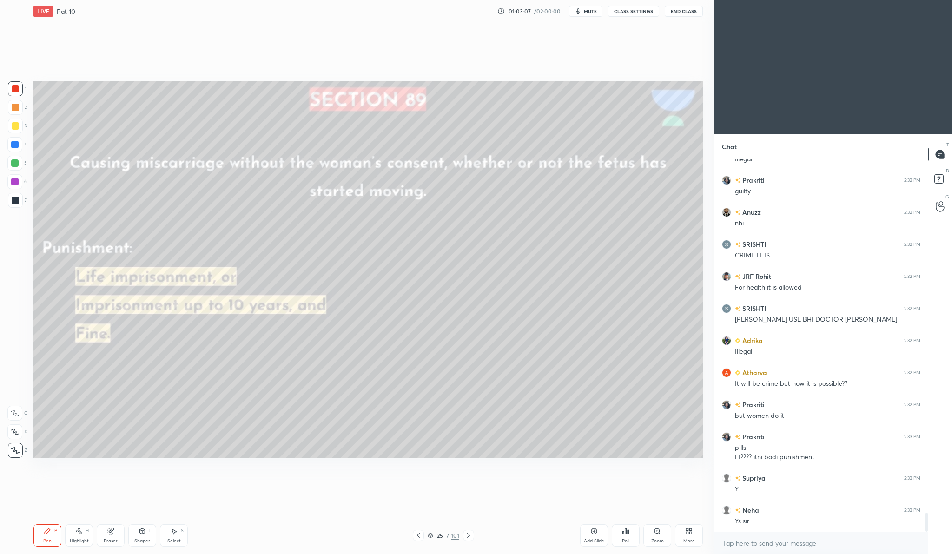
click at [593, 535] on icon at bounding box center [594, 531] width 7 height 7
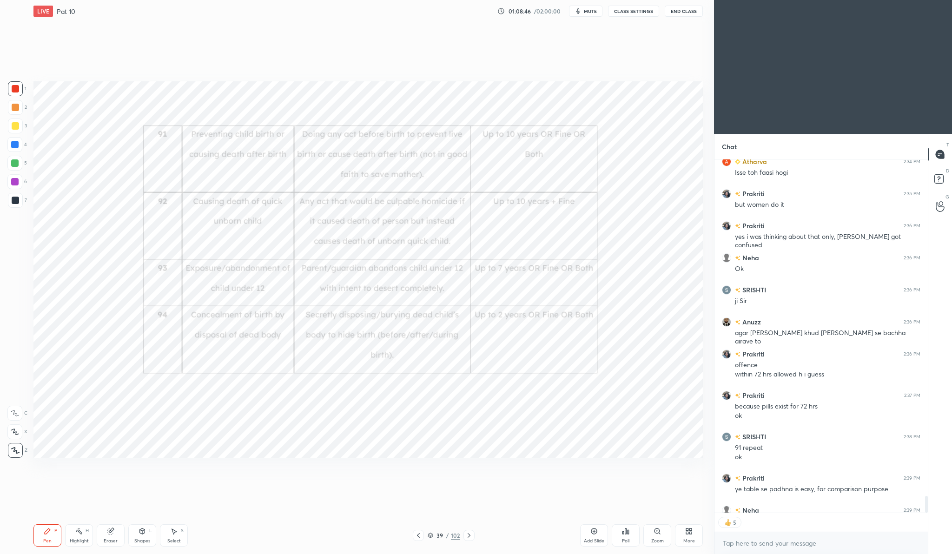
scroll to position [7450, 0]
click at [594, 539] on div "Add Slide" at bounding box center [594, 541] width 20 height 5
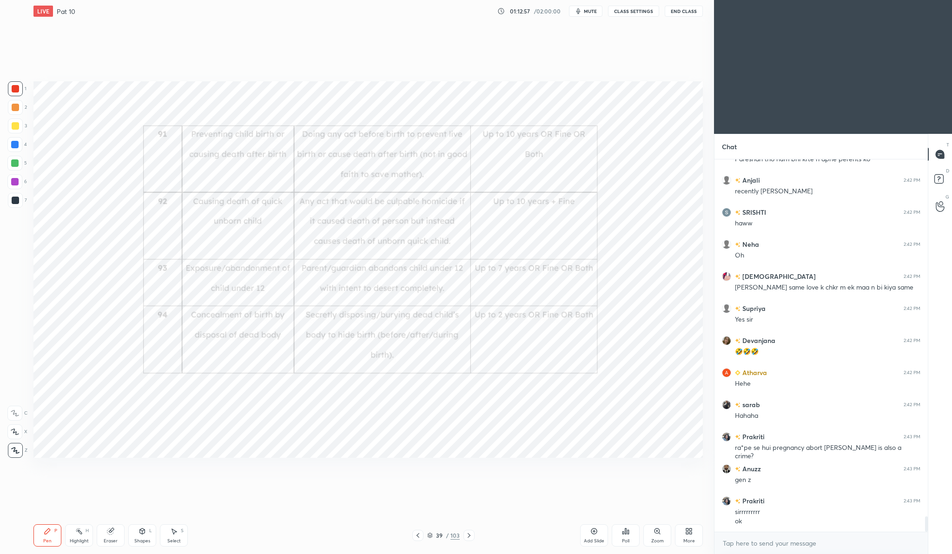
scroll to position [8577, 0]
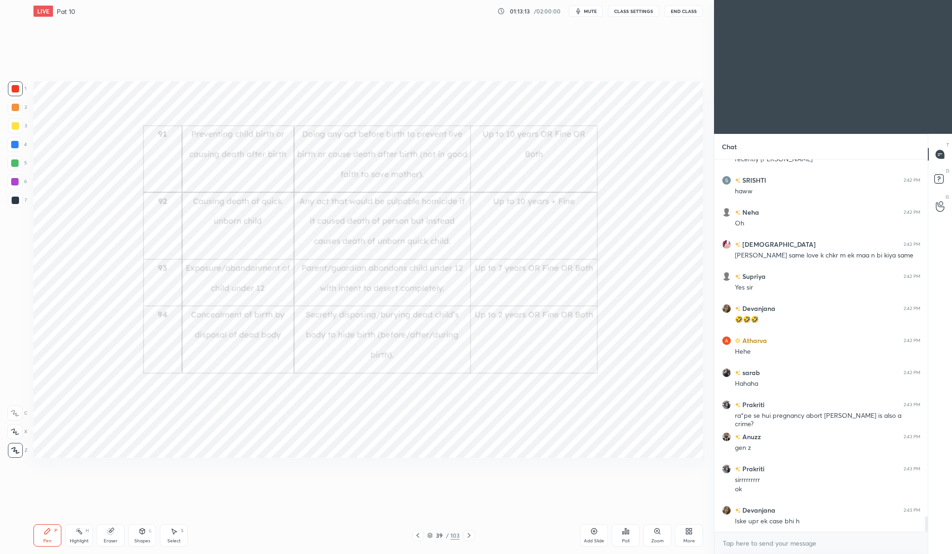
click at [604, 536] on div "Add Slide" at bounding box center [594, 536] width 28 height 22
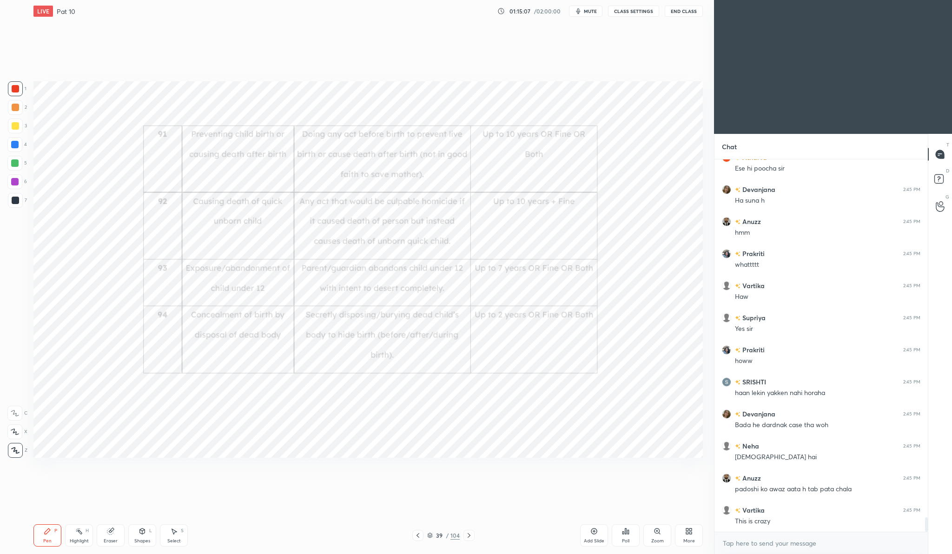
scroll to position [9122, 0]
click at [591, 535] on div "Add Slide" at bounding box center [594, 536] width 28 height 22
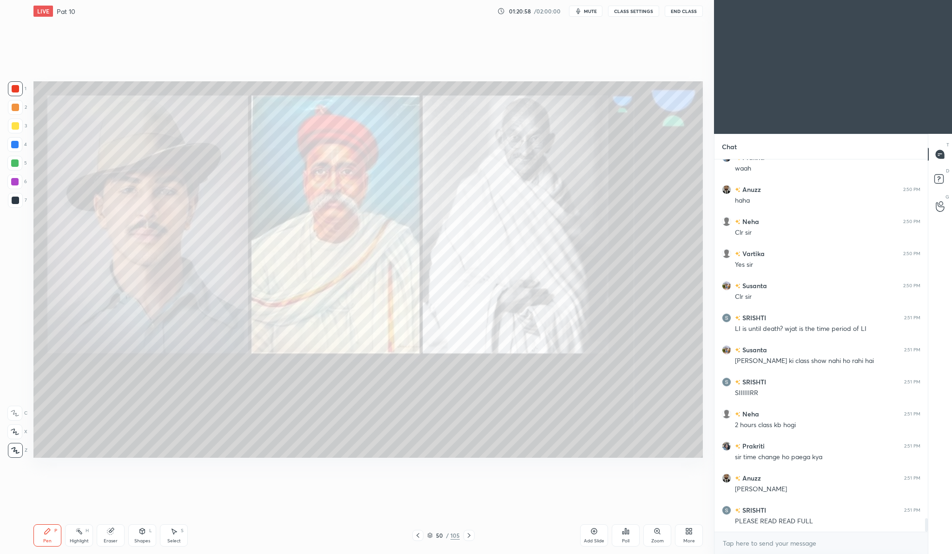
scroll to position [9942, 0]
click at [598, 539] on div "Add Slide" at bounding box center [594, 541] width 20 height 5
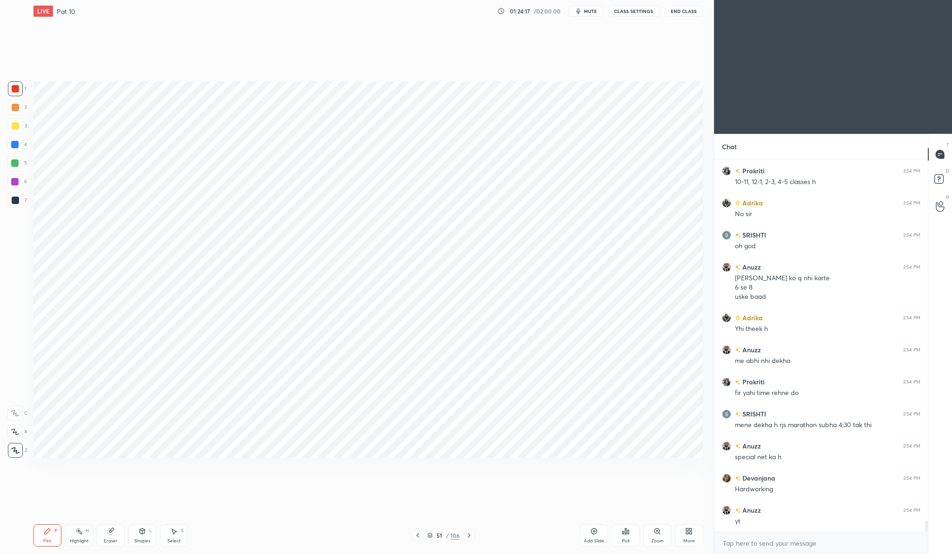
scroll to position [12303, 0]
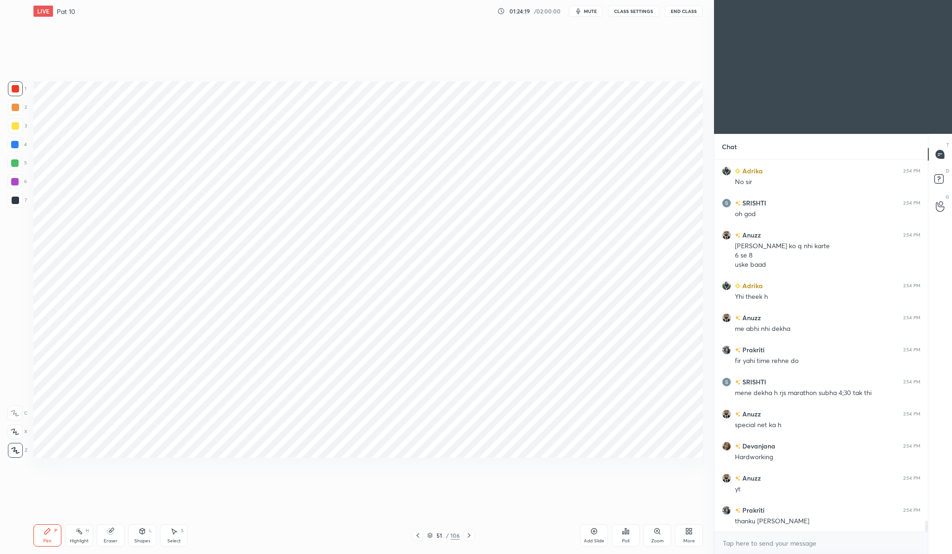
click at [684, 13] on button "End Class" at bounding box center [684, 11] width 38 height 11
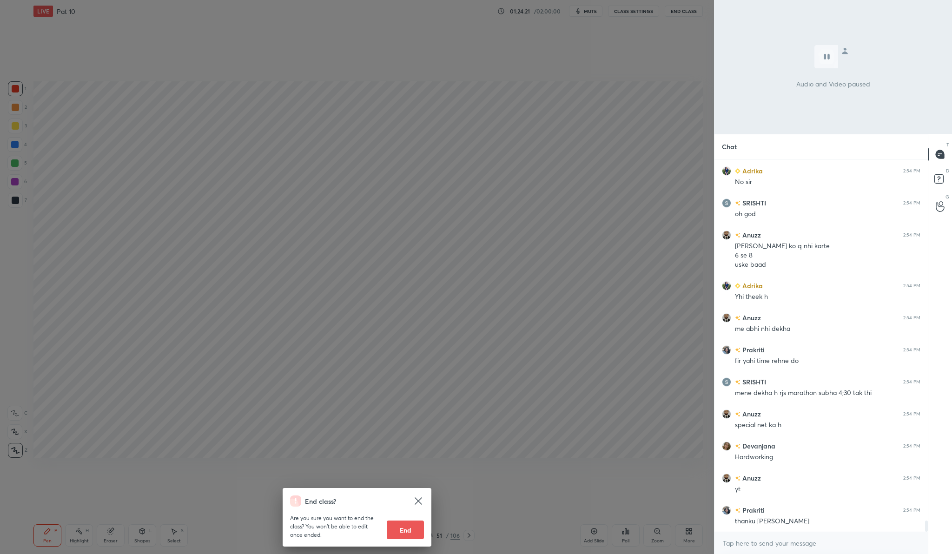
click at [395, 532] on button "End" at bounding box center [405, 530] width 37 height 19
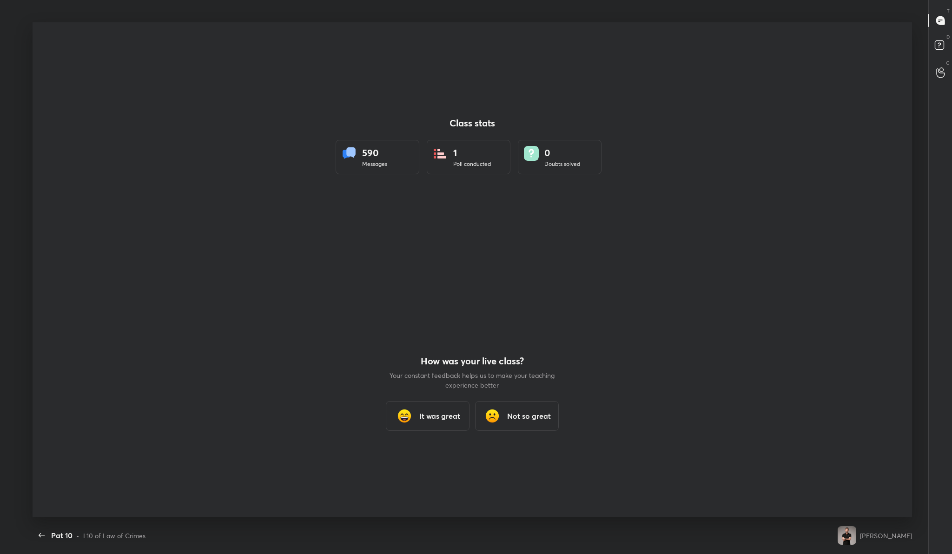
scroll to position [0, 0]
type textarea "x"
